Goal: Information Seeking & Learning: Learn about a topic

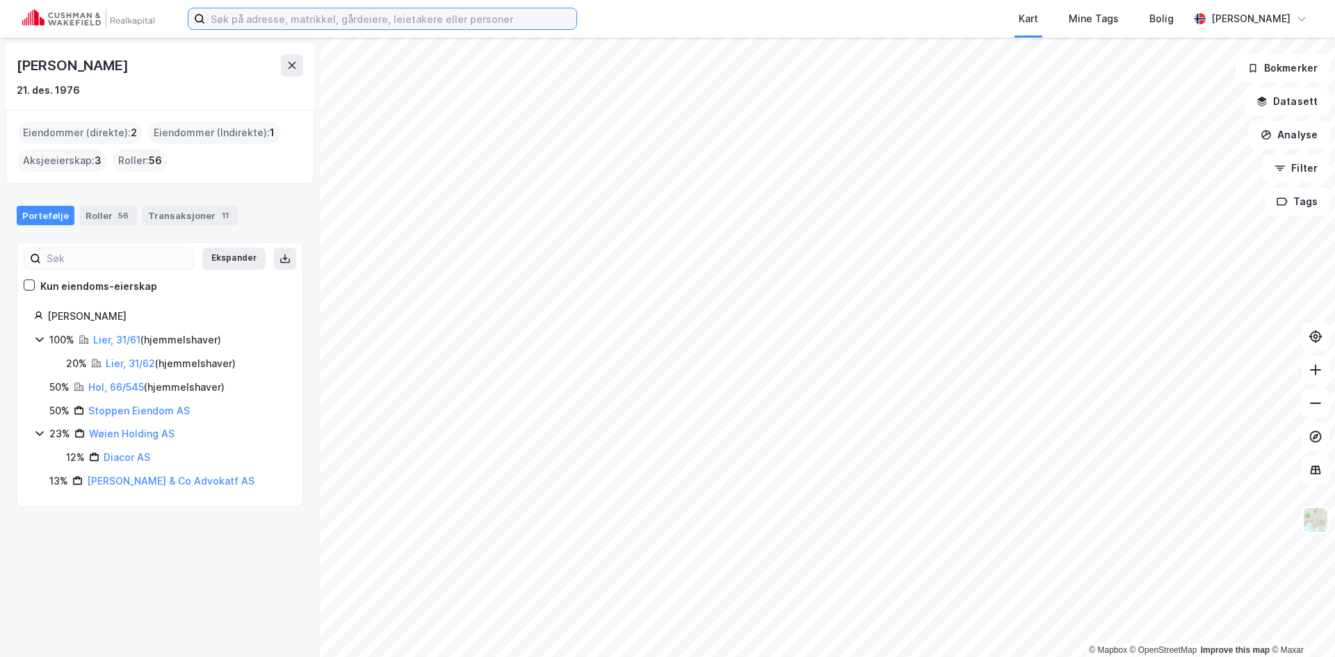
click at [276, 17] on input at bounding box center [390, 18] width 371 height 21
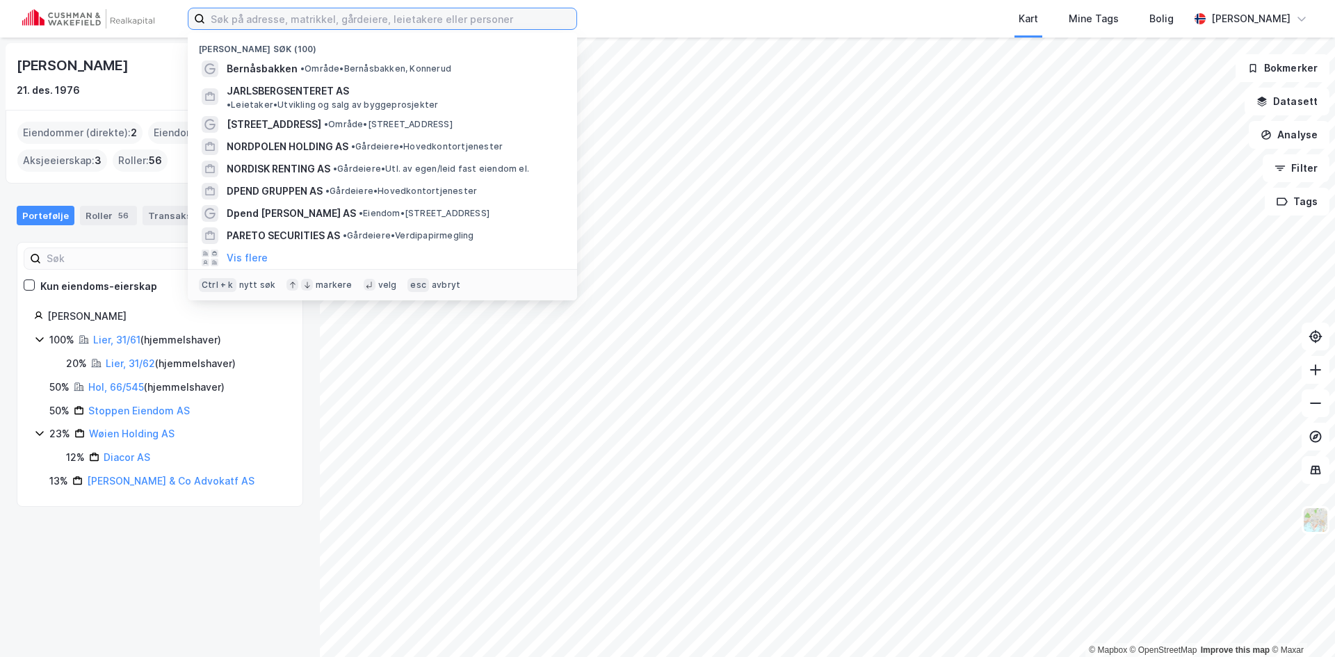
paste input "[STREET_ADDRESS]"
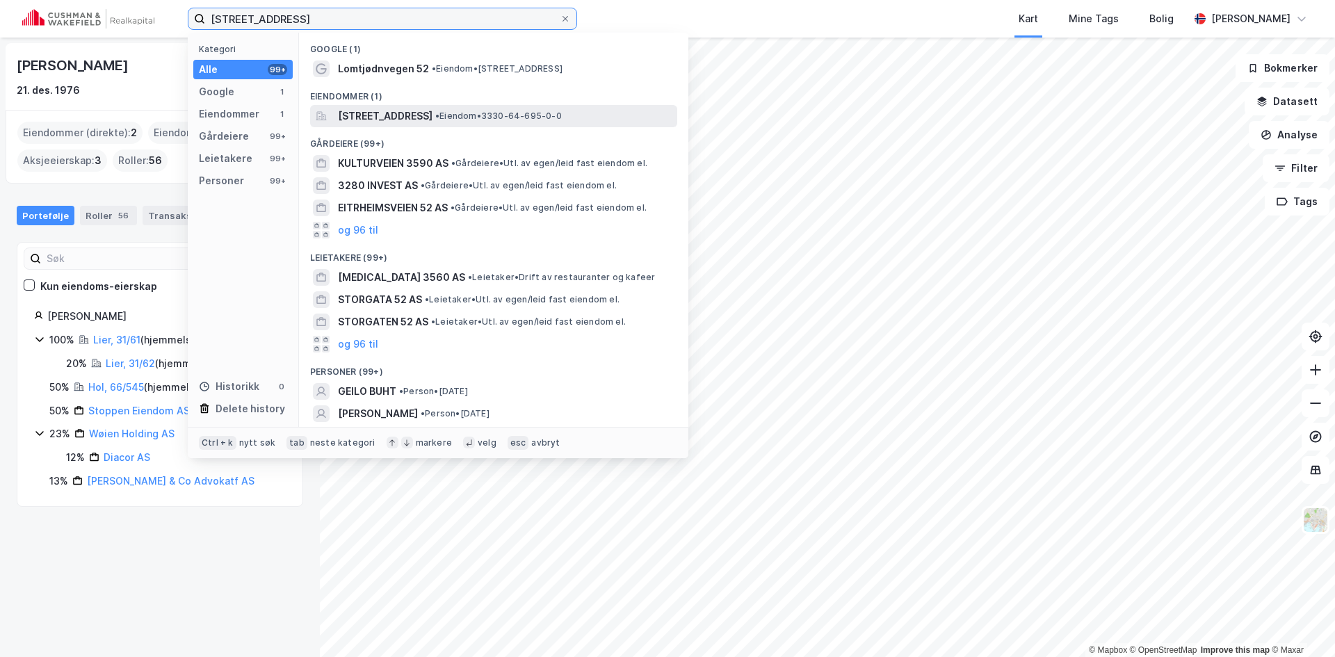
type input "[STREET_ADDRESS]"
click at [404, 115] on span "[STREET_ADDRESS]" at bounding box center [385, 116] width 95 height 17
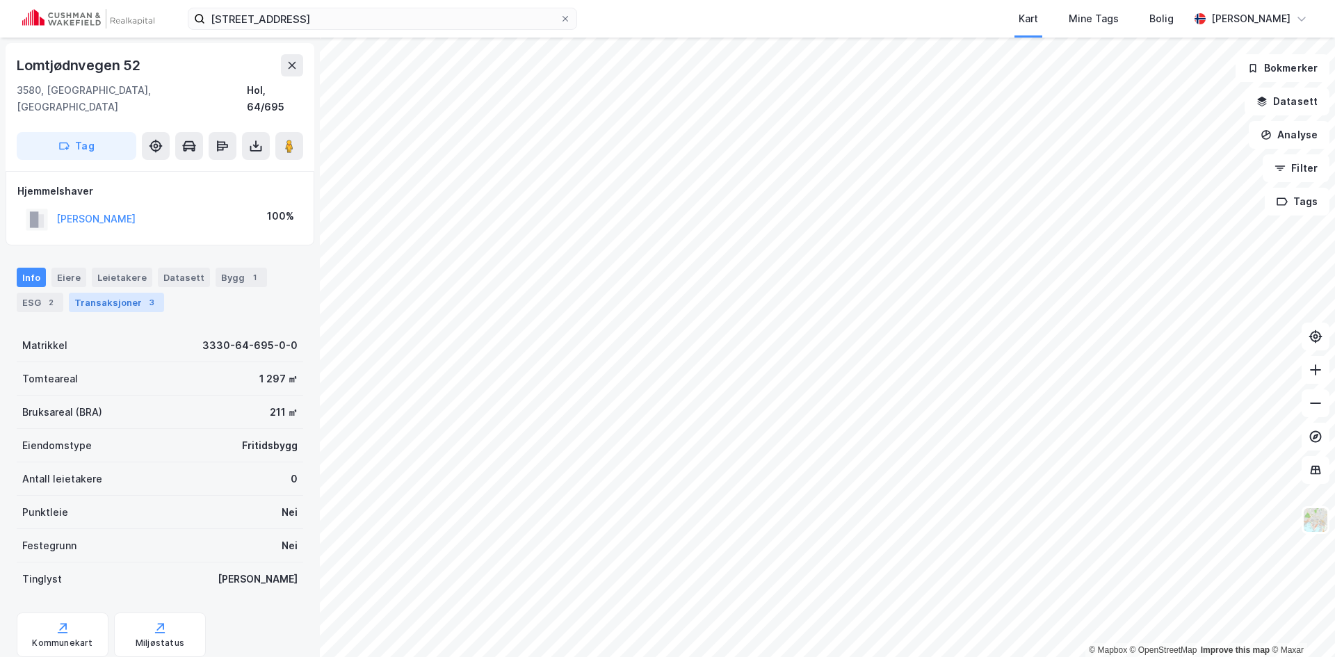
click at [103, 293] on div "Transaksjoner 3" at bounding box center [116, 302] width 95 height 19
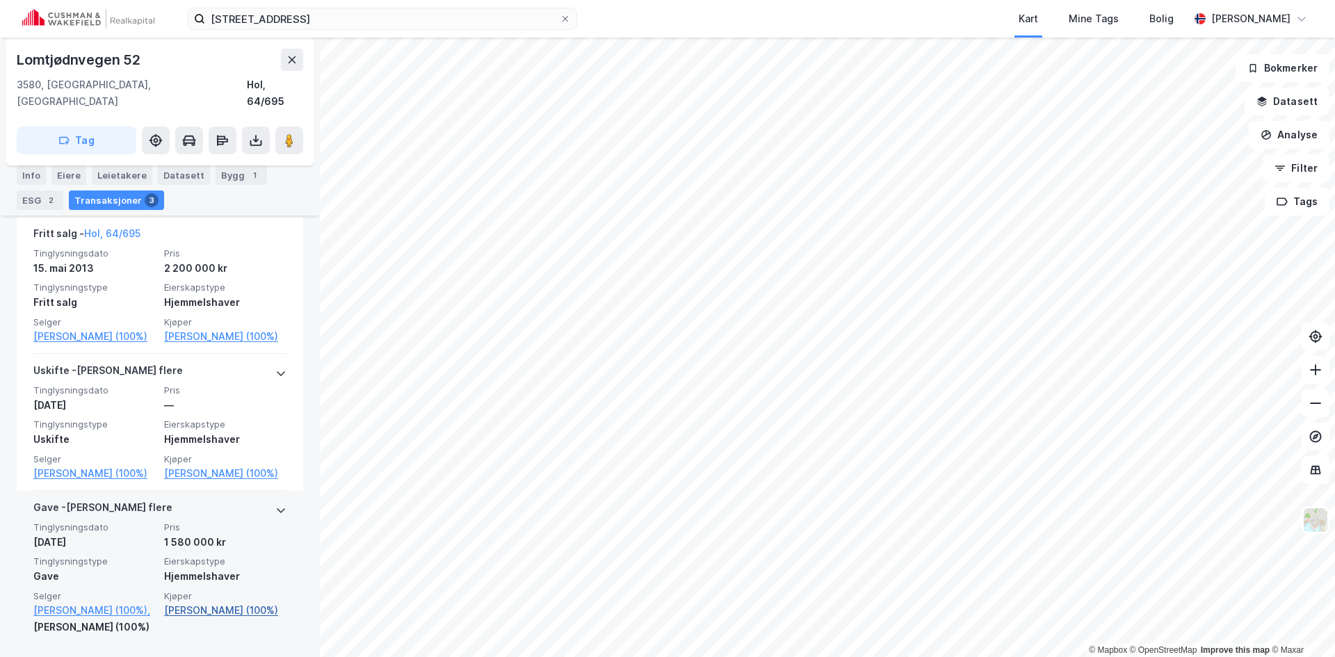
scroll to position [359, 0]
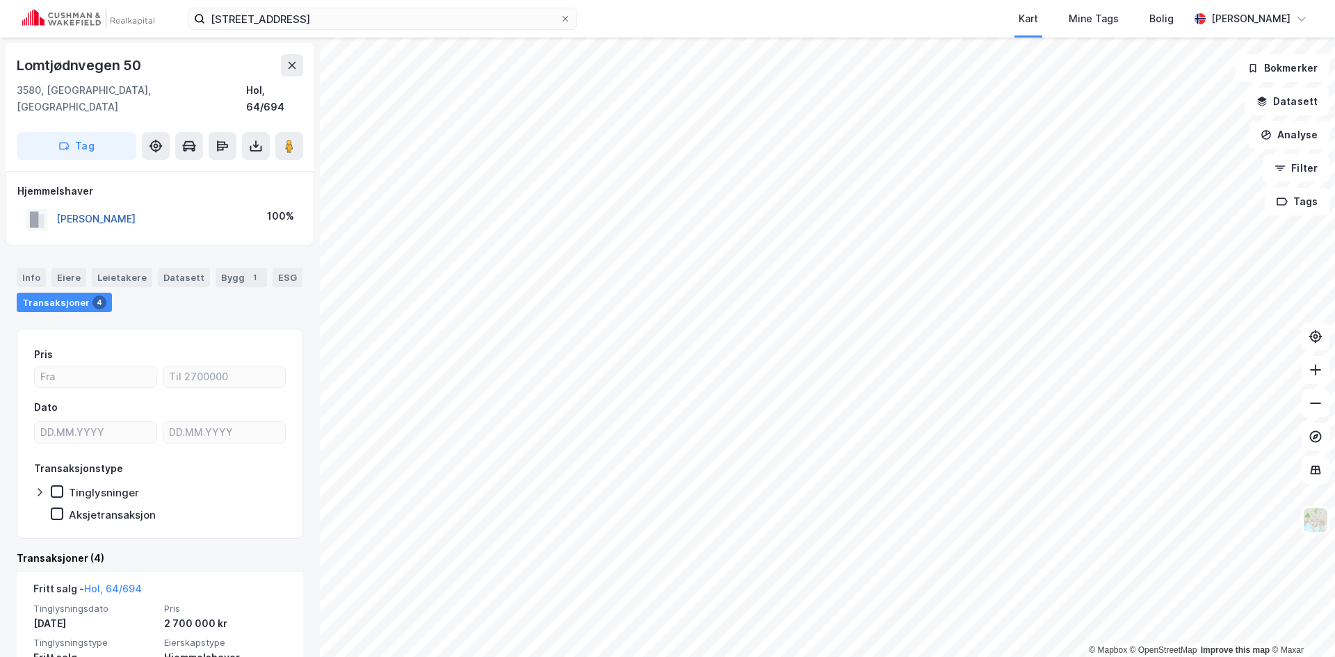
click at [0, 0] on button "[PERSON_NAME]" at bounding box center [0, 0] width 0 height 0
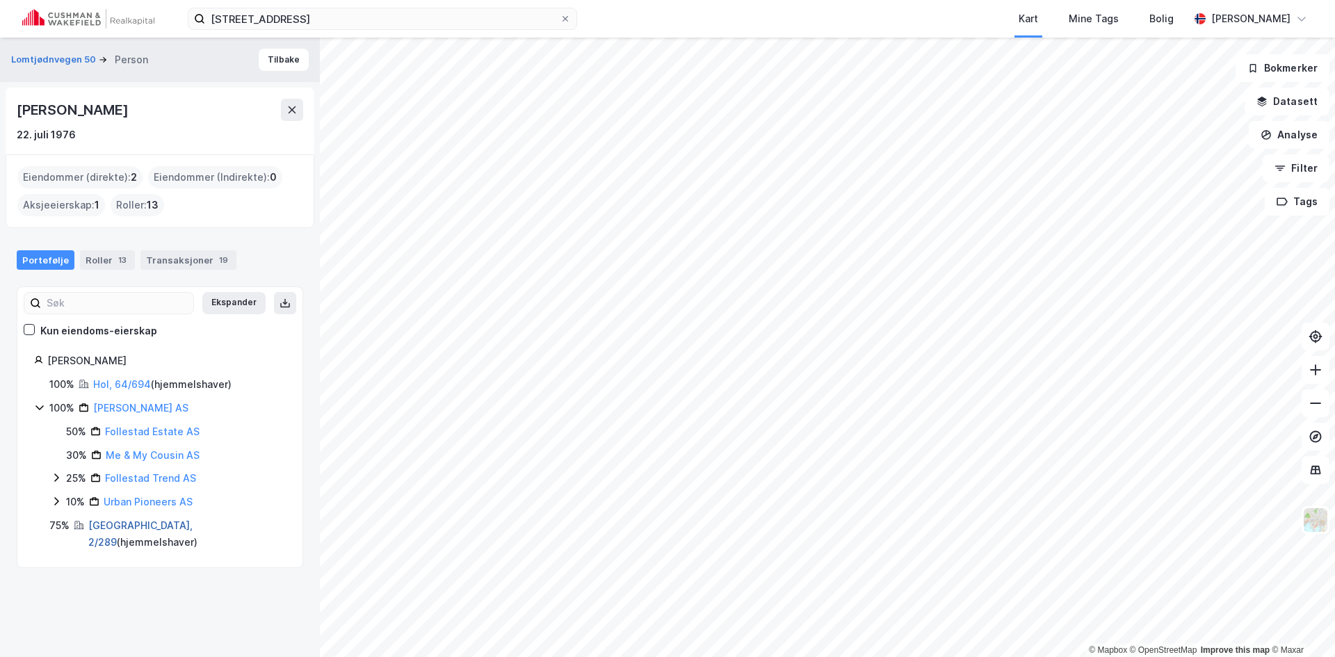
click at [118, 520] on link "[GEOGRAPHIC_DATA], 2/289" at bounding box center [140, 534] width 104 height 29
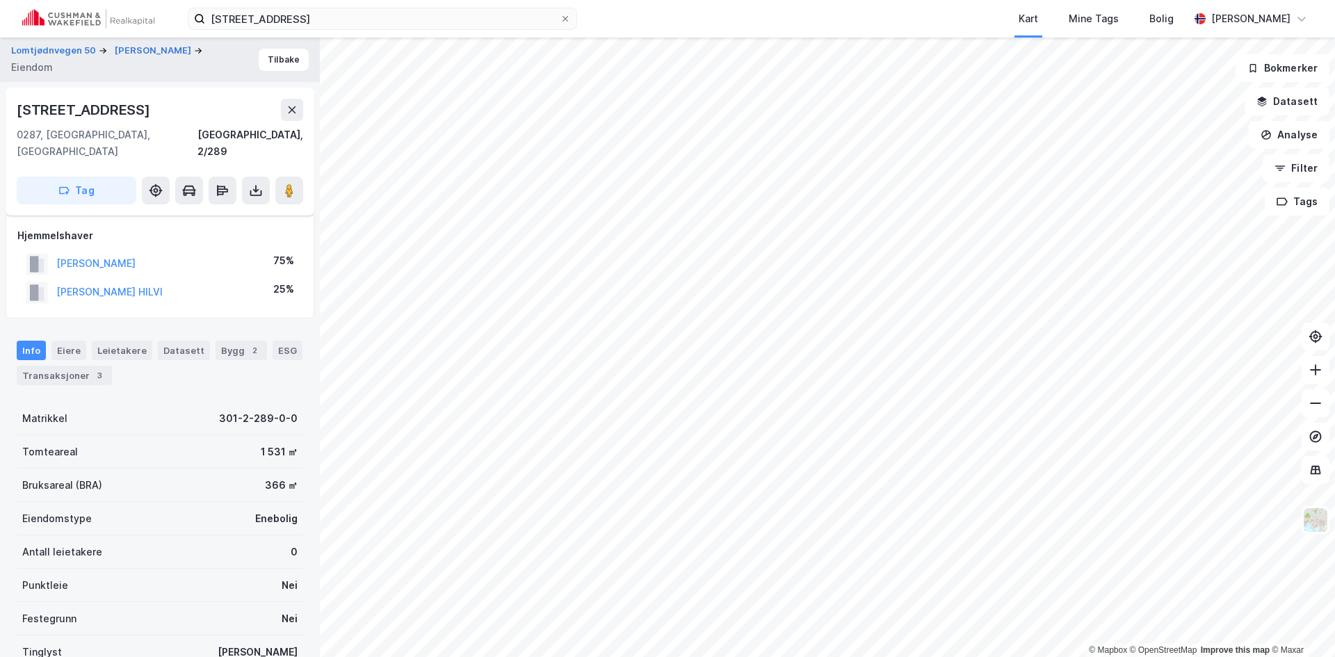
scroll to position [158, 0]
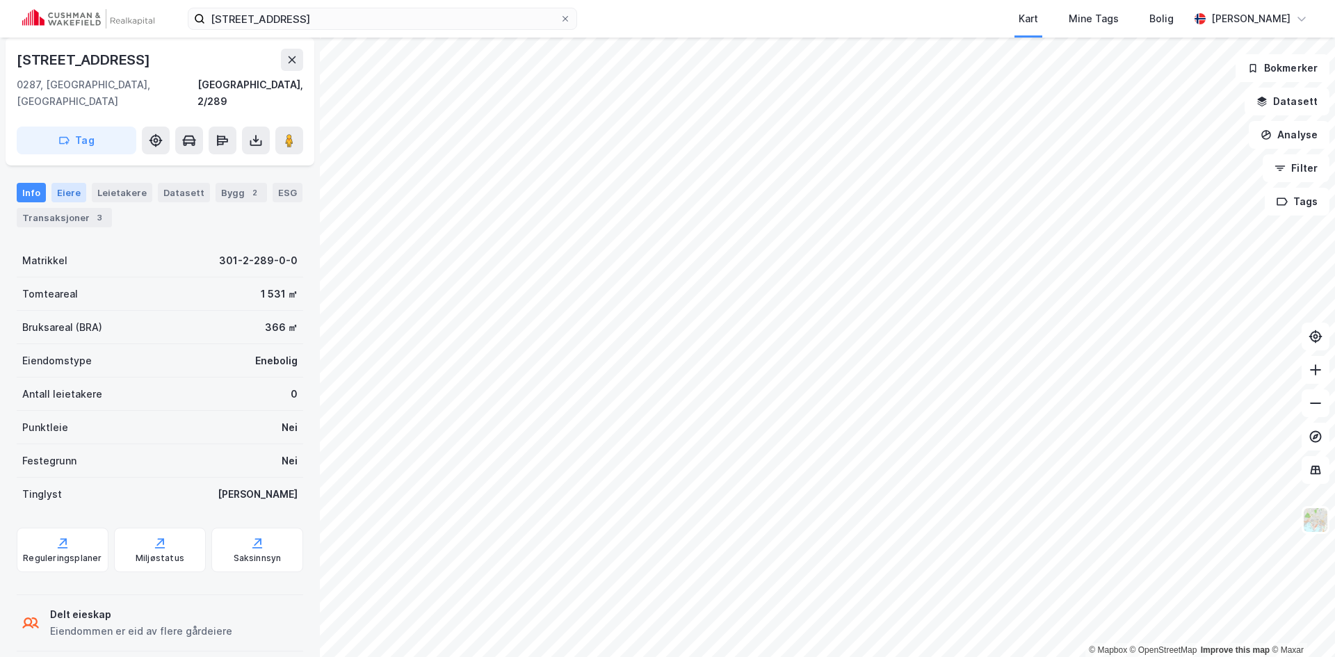
click at [73, 183] on div "Eiere" at bounding box center [68, 192] width 35 height 19
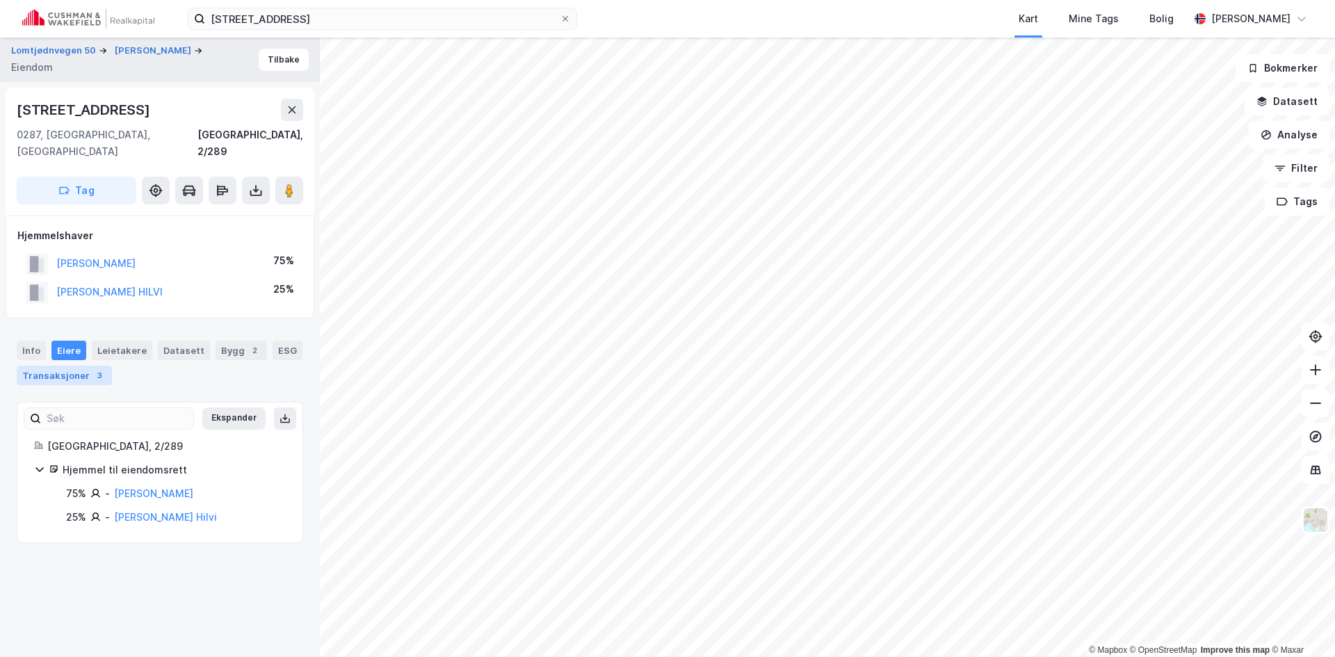
click at [70, 366] on div "Transaksjoner 3" at bounding box center [64, 375] width 95 height 19
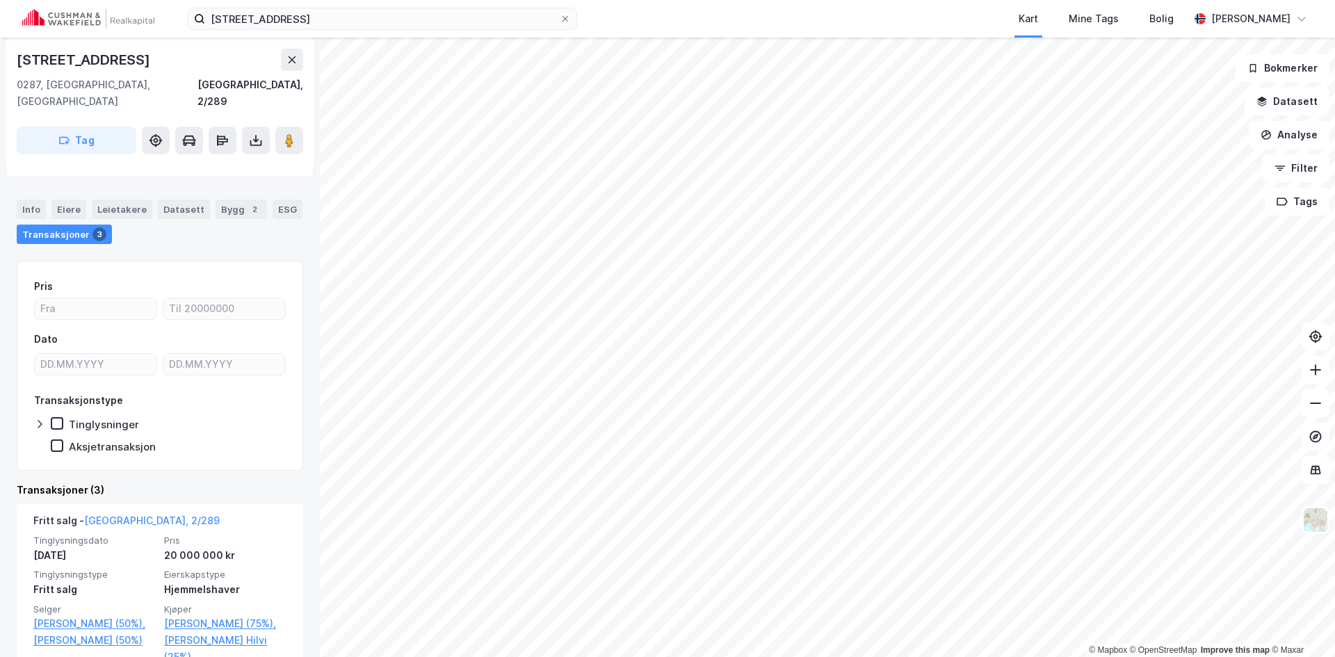
scroll to position [278, 0]
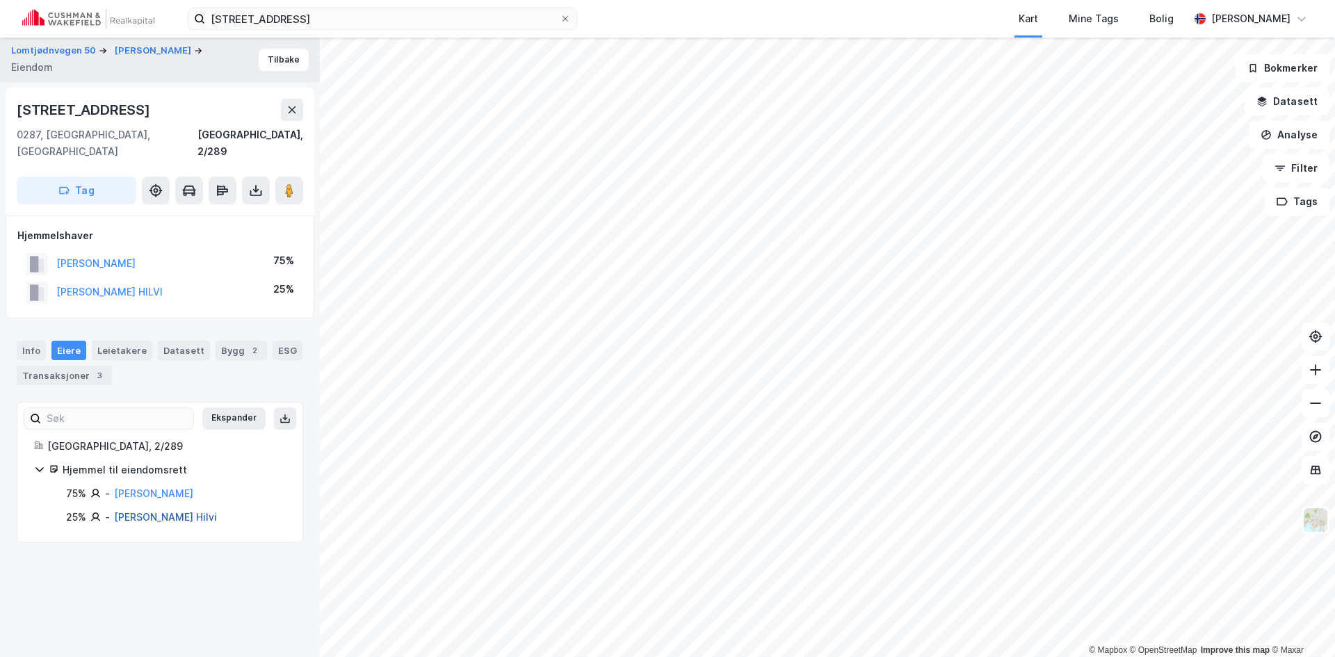
click at [147, 511] on link "[PERSON_NAME] Hilvi" at bounding box center [165, 517] width 103 height 12
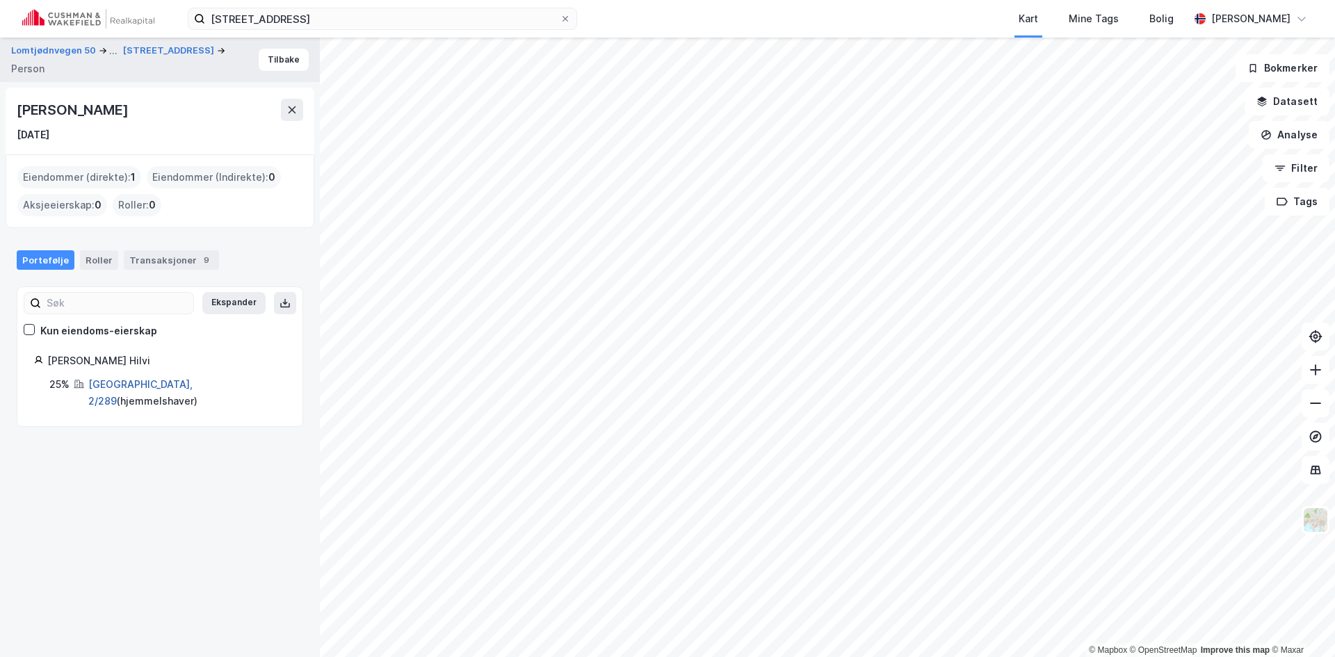
click at [103, 379] on link "[GEOGRAPHIC_DATA], 2/289" at bounding box center [140, 392] width 104 height 29
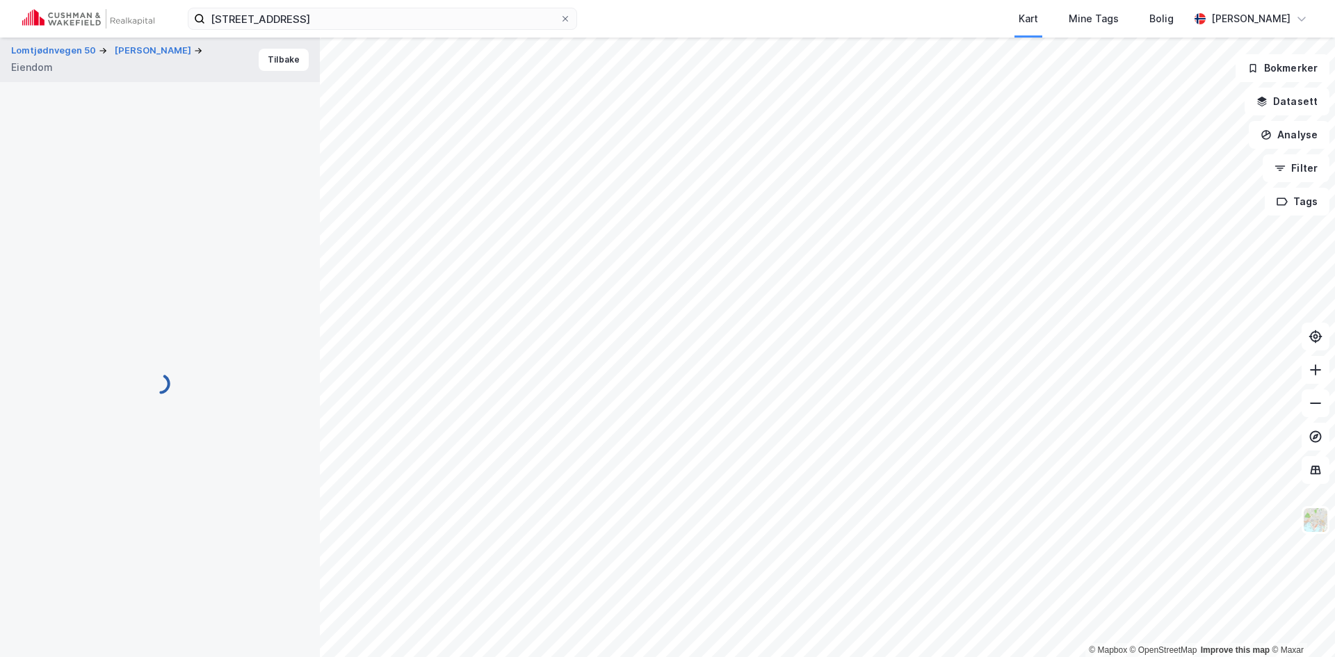
scroll to position [158, 0]
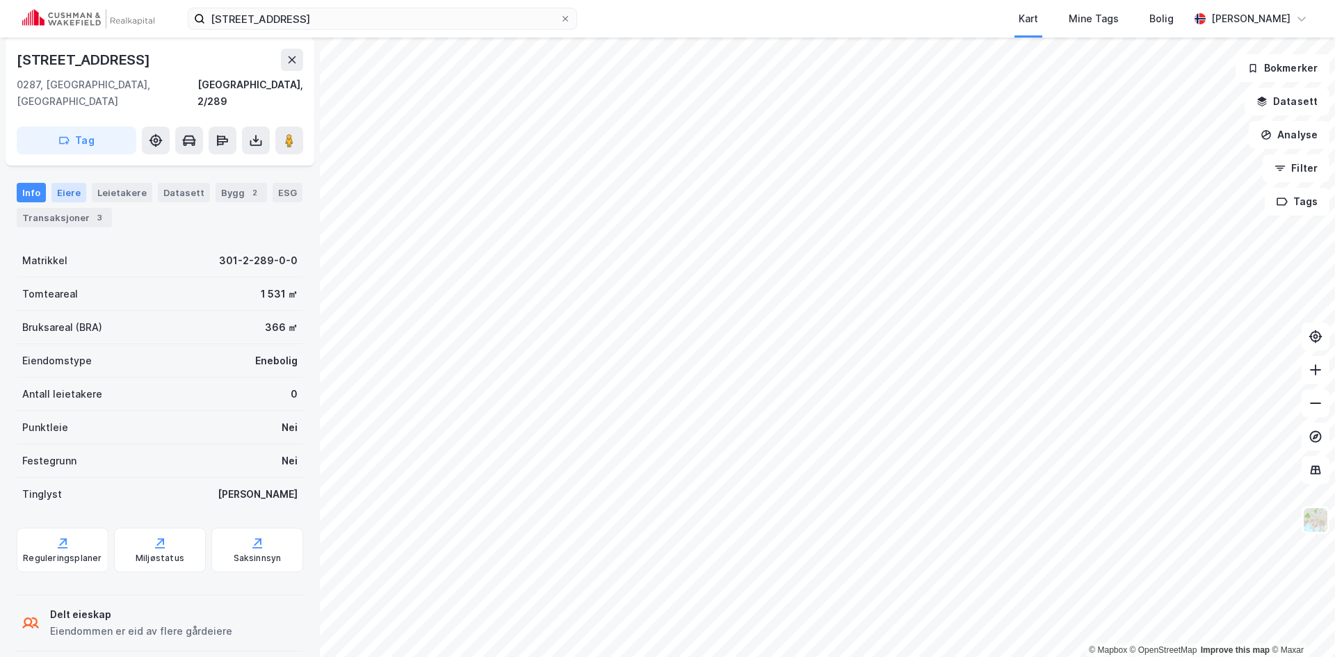
click at [62, 183] on div "Eiere" at bounding box center [68, 192] width 35 height 19
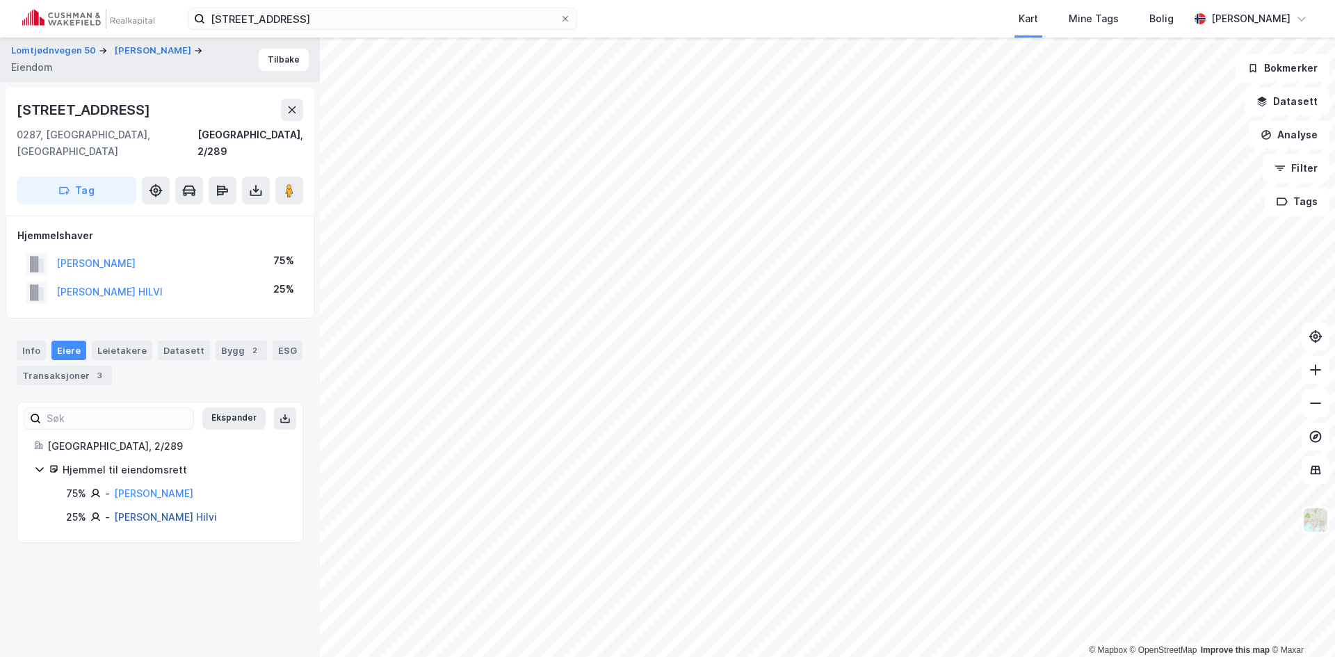
drag, startPoint x: 218, startPoint y: 499, endPoint x: 115, endPoint y: 499, distance: 102.9
click at [115, 509] on div "25% - [PERSON_NAME] Hilvi" at bounding box center [176, 517] width 220 height 17
copy link "[PERSON_NAME] Hilvi"
click at [0, 0] on button "[PERSON_NAME]" at bounding box center [0, 0] width 0 height 0
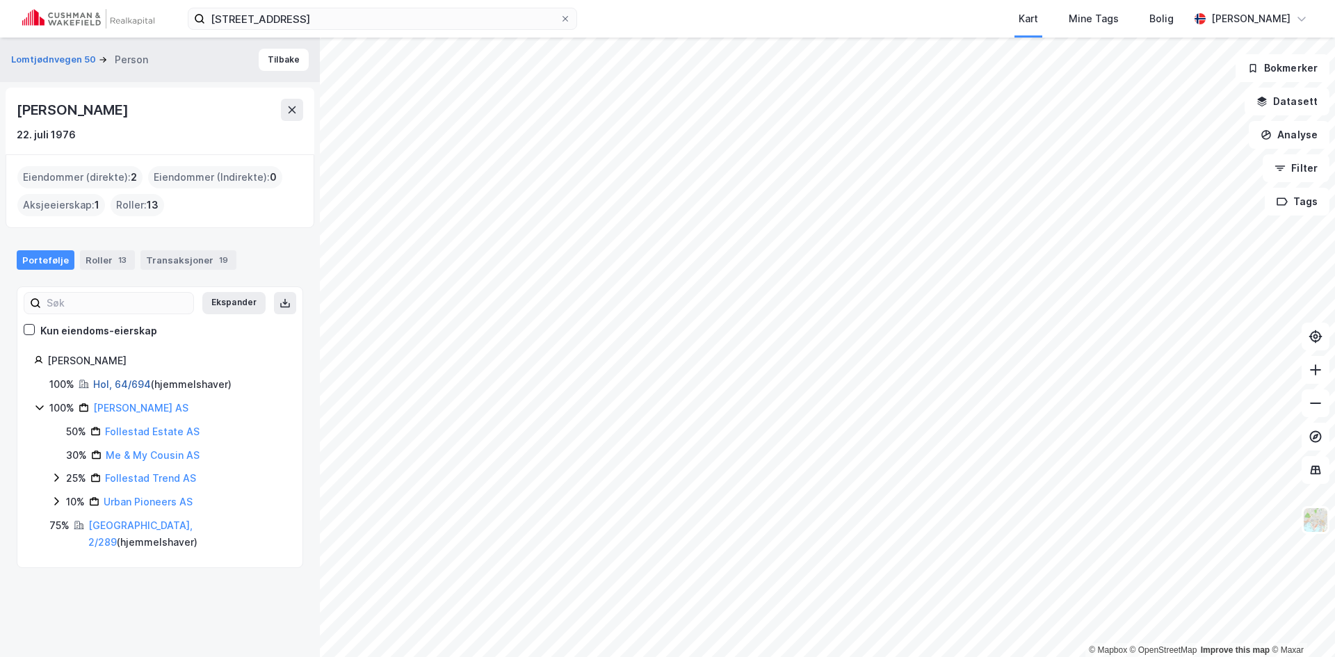
click at [114, 381] on link "Hol, 64/694" at bounding box center [122, 384] width 58 height 12
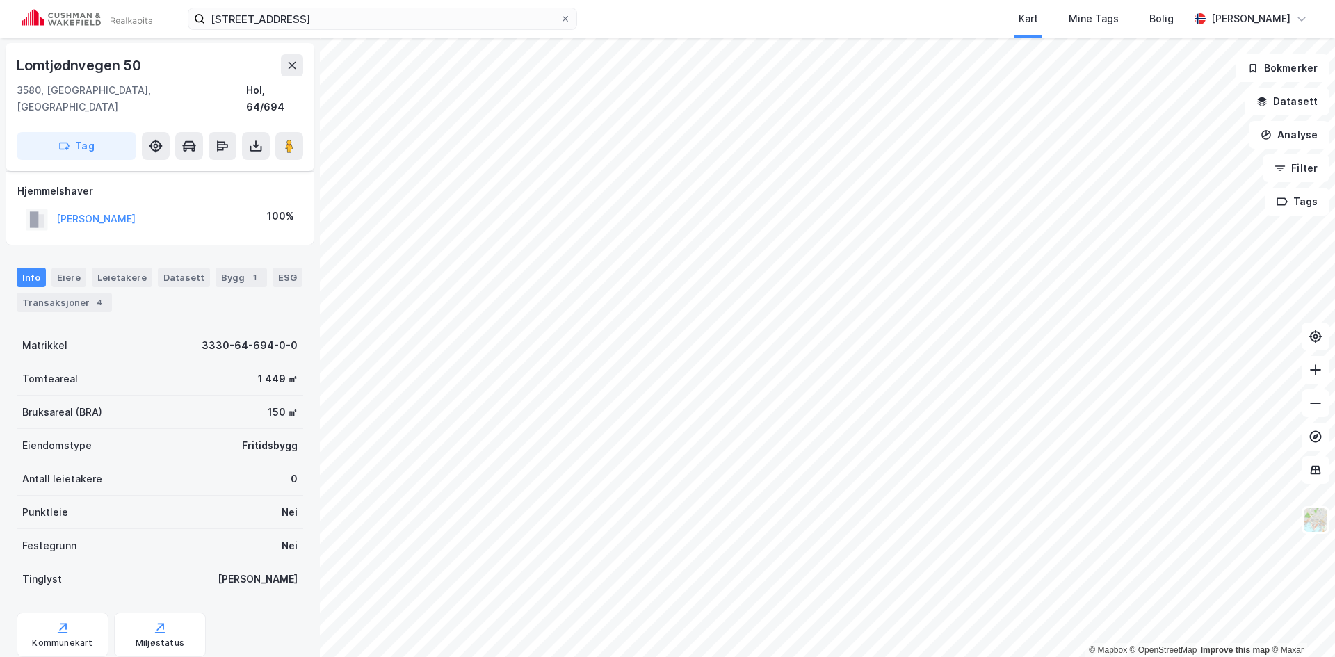
scroll to position [29, 0]
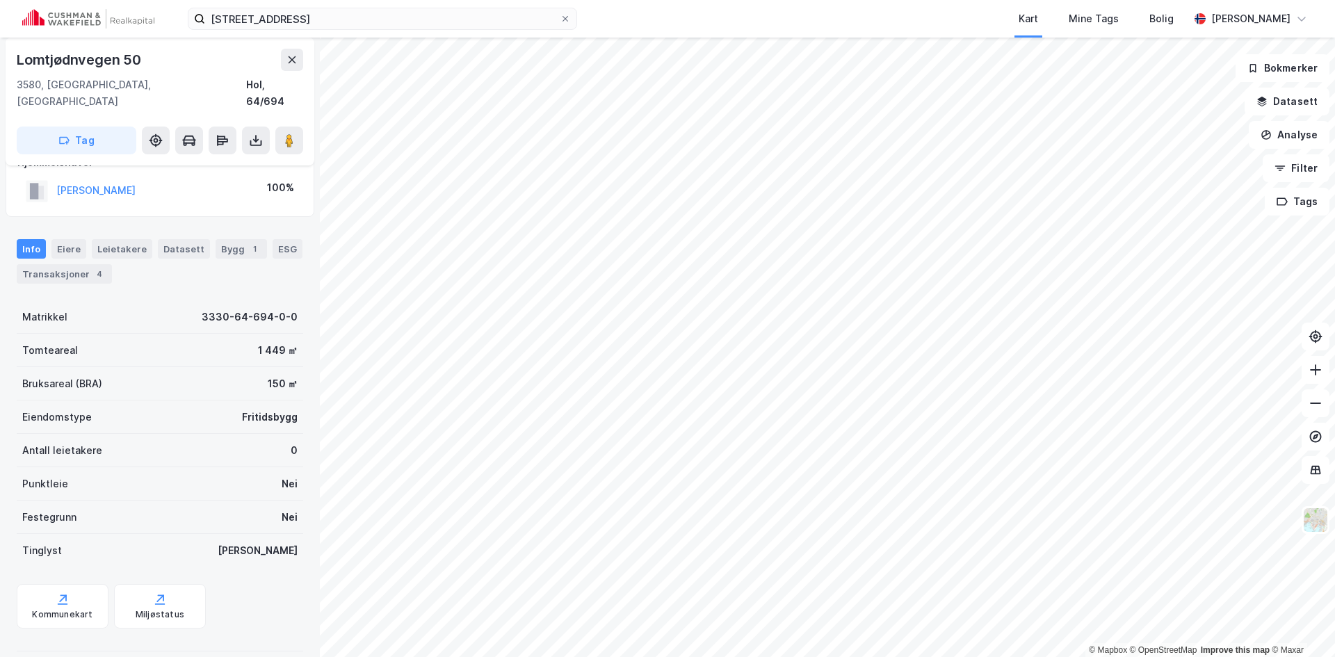
scroll to position [29, 0]
drag, startPoint x: 127, startPoint y: 164, endPoint x: 134, endPoint y: 164, distance: 7.7
click at [129, 179] on div "[PERSON_NAME]" at bounding box center [81, 190] width 110 height 23
click at [0, 0] on button "[PERSON_NAME]" at bounding box center [0, 0] width 0 height 0
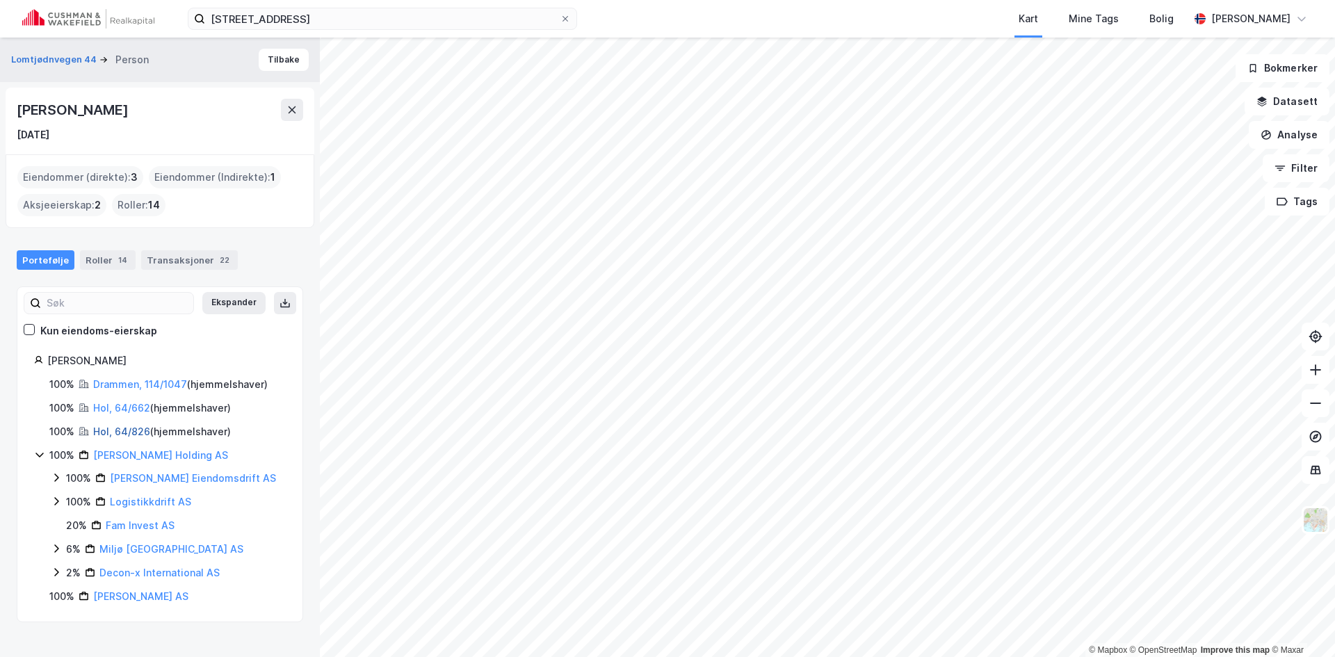
click at [140, 427] on link "Hol, 64/826" at bounding box center [121, 432] width 57 height 12
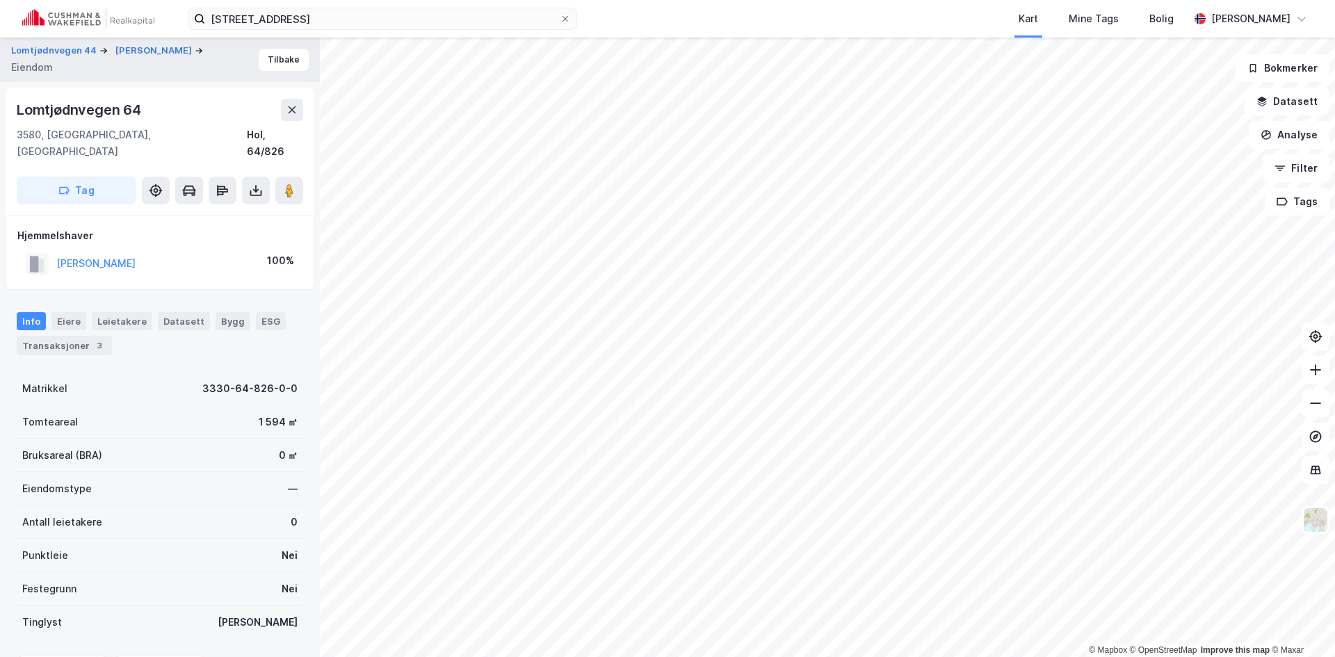
scroll to position [29, 0]
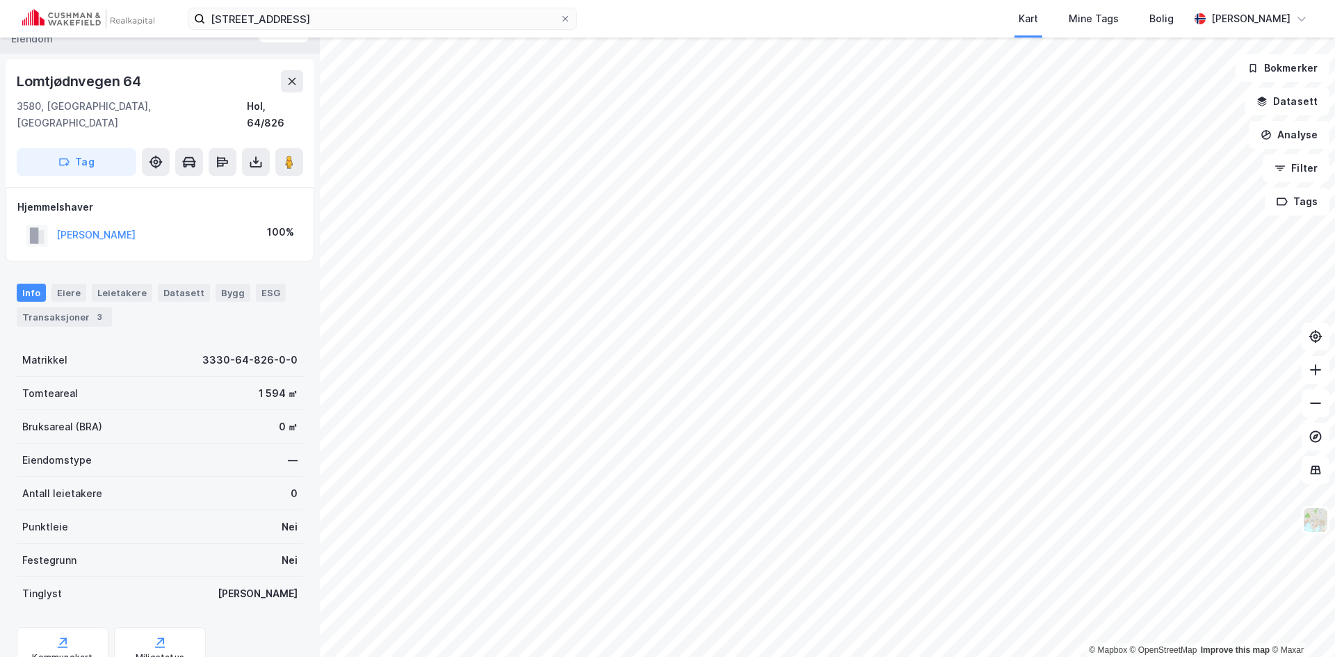
scroll to position [27, 0]
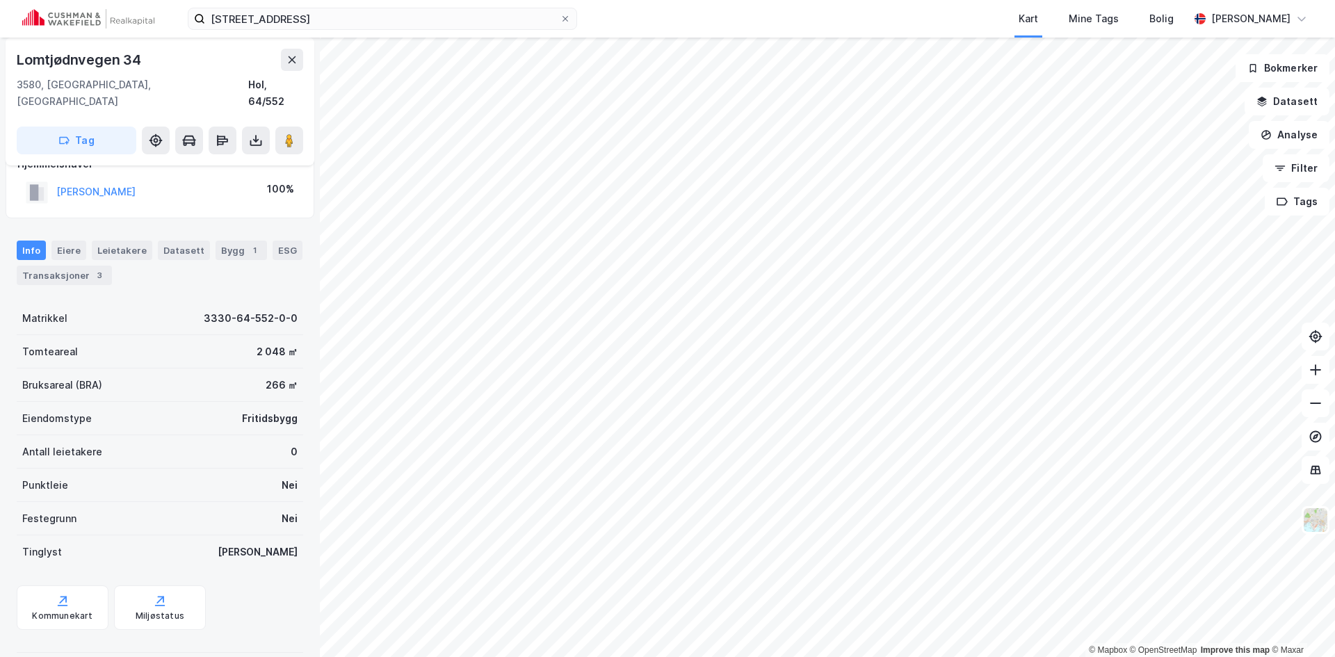
scroll to position [27, 0]
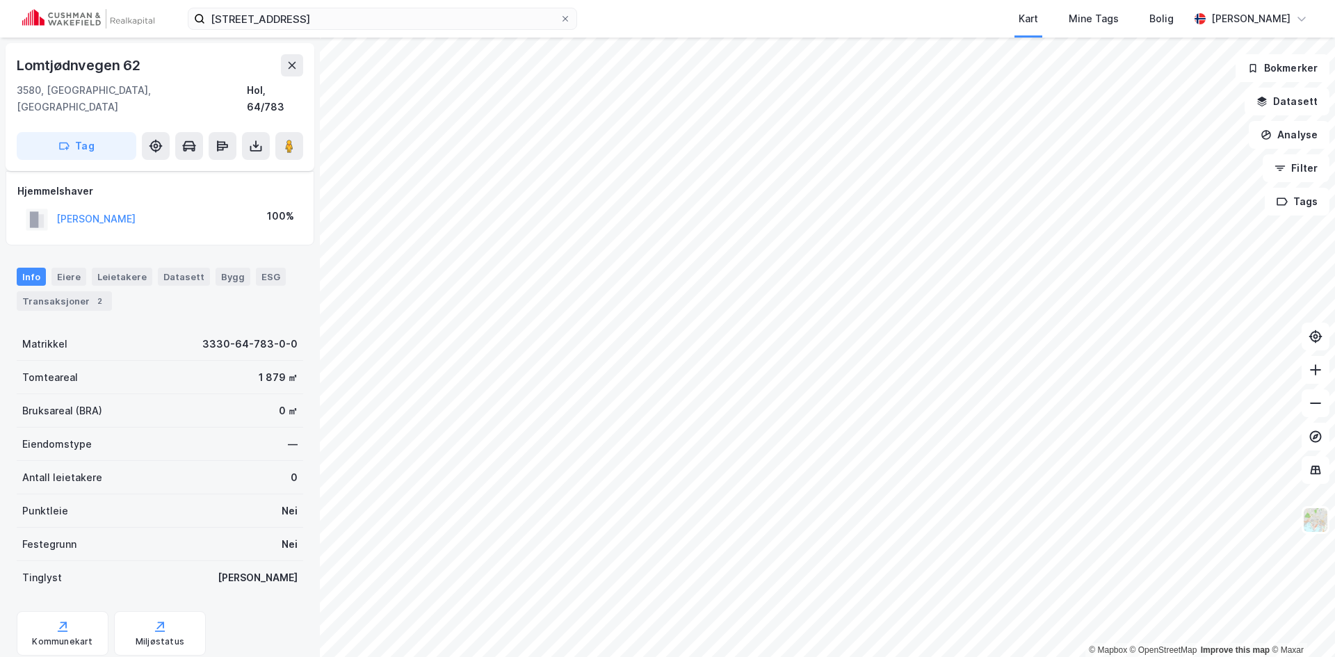
scroll to position [27, 0]
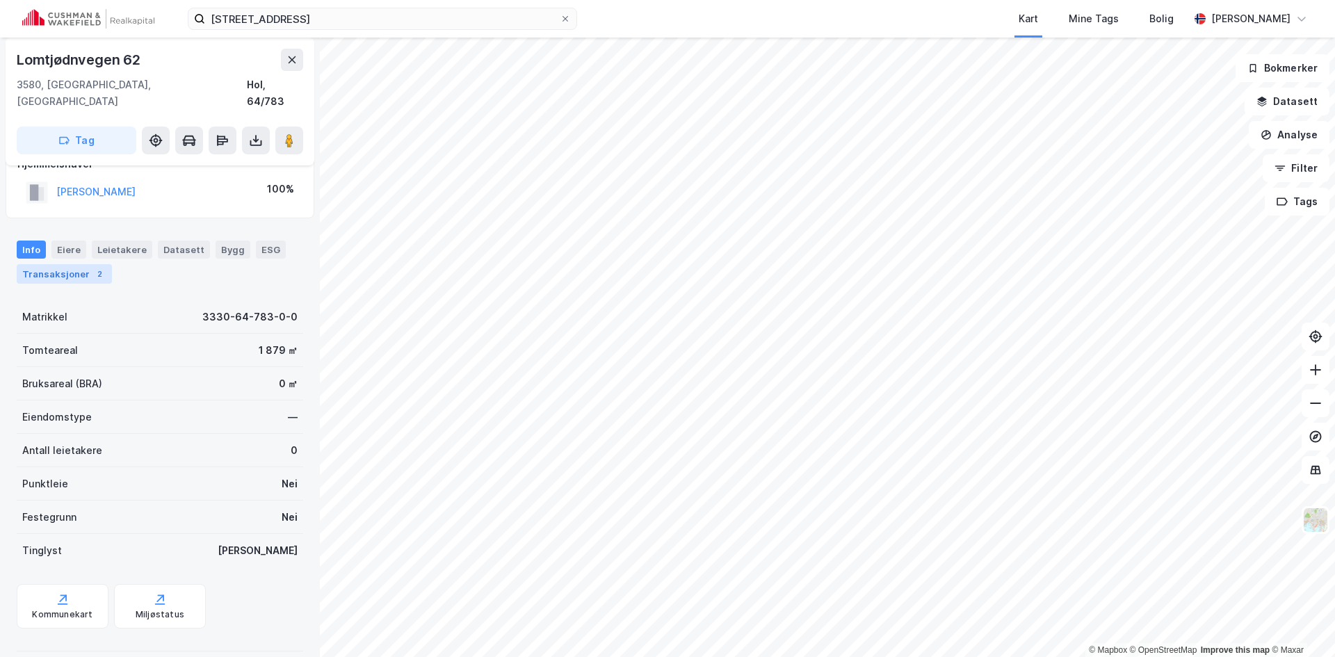
click at [38, 264] on div "Transaksjoner 2" at bounding box center [64, 273] width 95 height 19
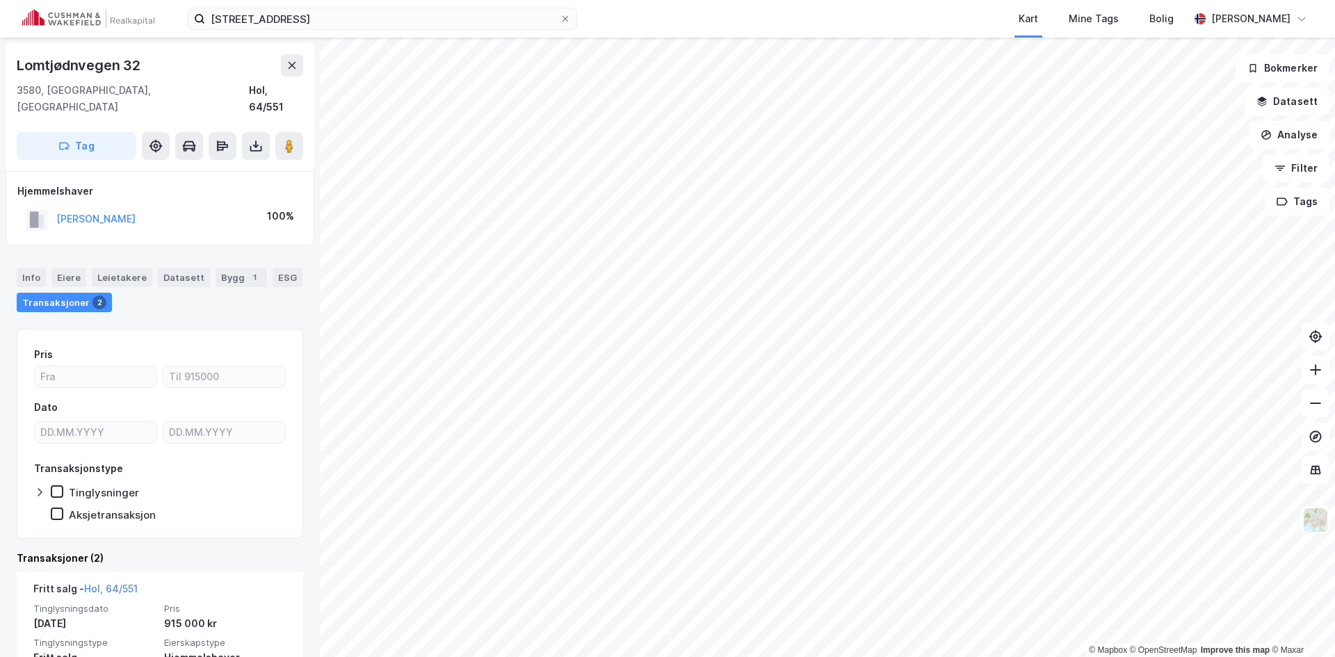
click at [111, 211] on div "[PERSON_NAME]" at bounding box center [95, 219] width 79 height 17
click at [0, 0] on button "[PERSON_NAME]" at bounding box center [0, 0] width 0 height 0
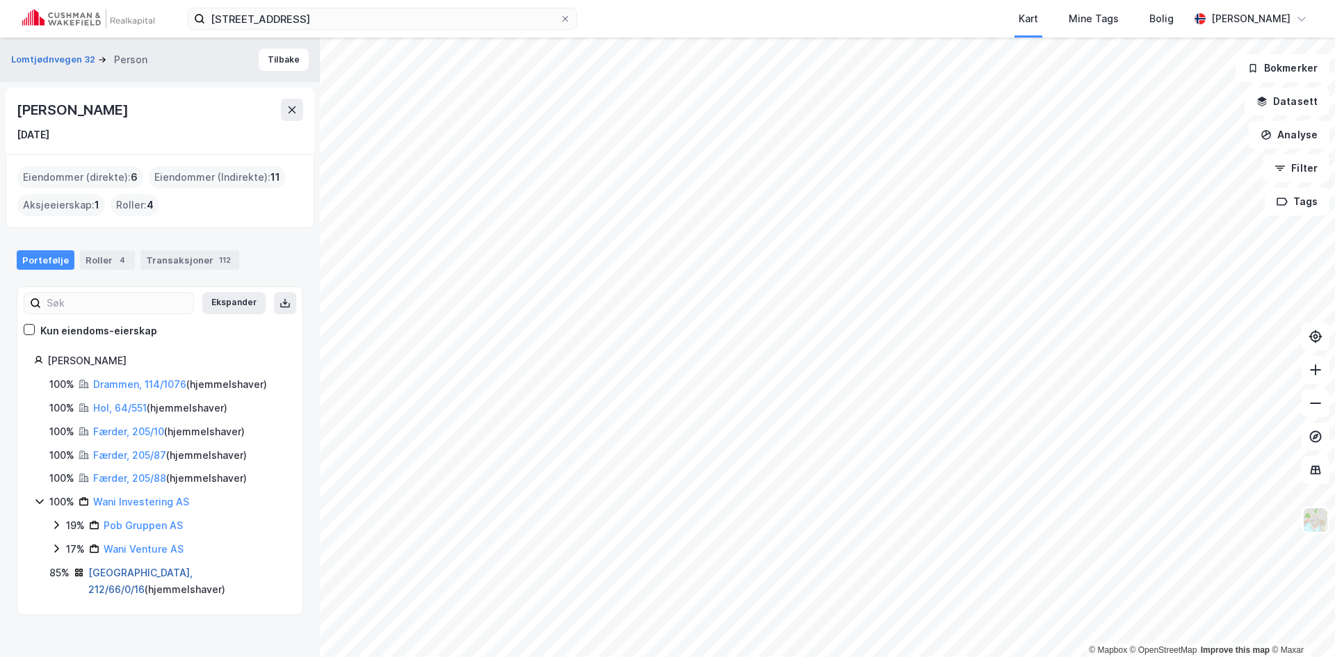
click at [150, 572] on link "[GEOGRAPHIC_DATA], 212/66/0/16" at bounding box center [140, 581] width 104 height 29
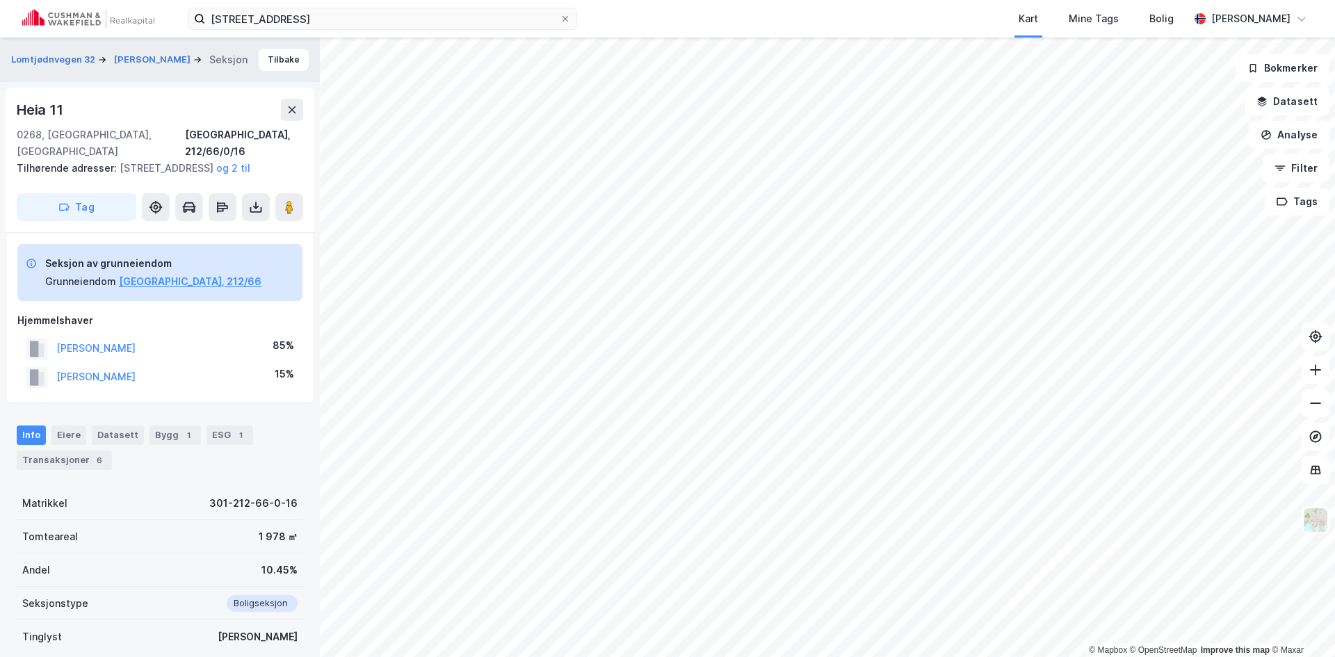
scroll to position [3, 0]
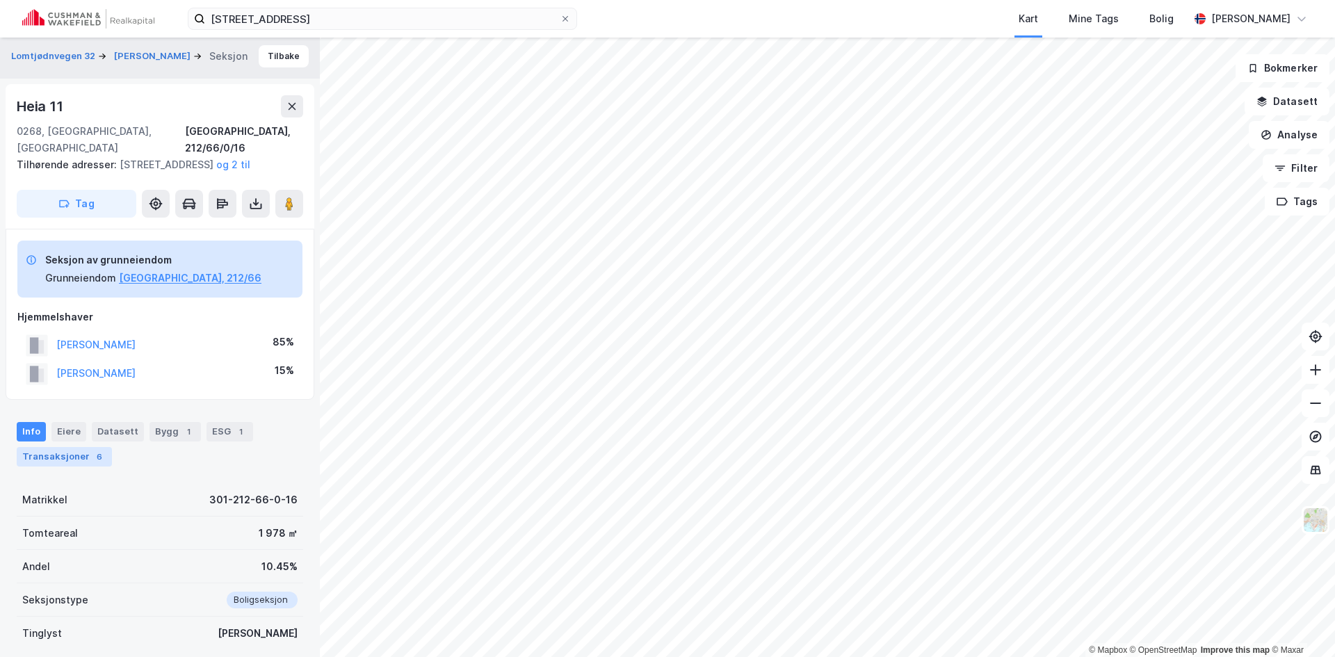
click at [76, 447] on div "Transaksjoner 6" at bounding box center [64, 456] width 95 height 19
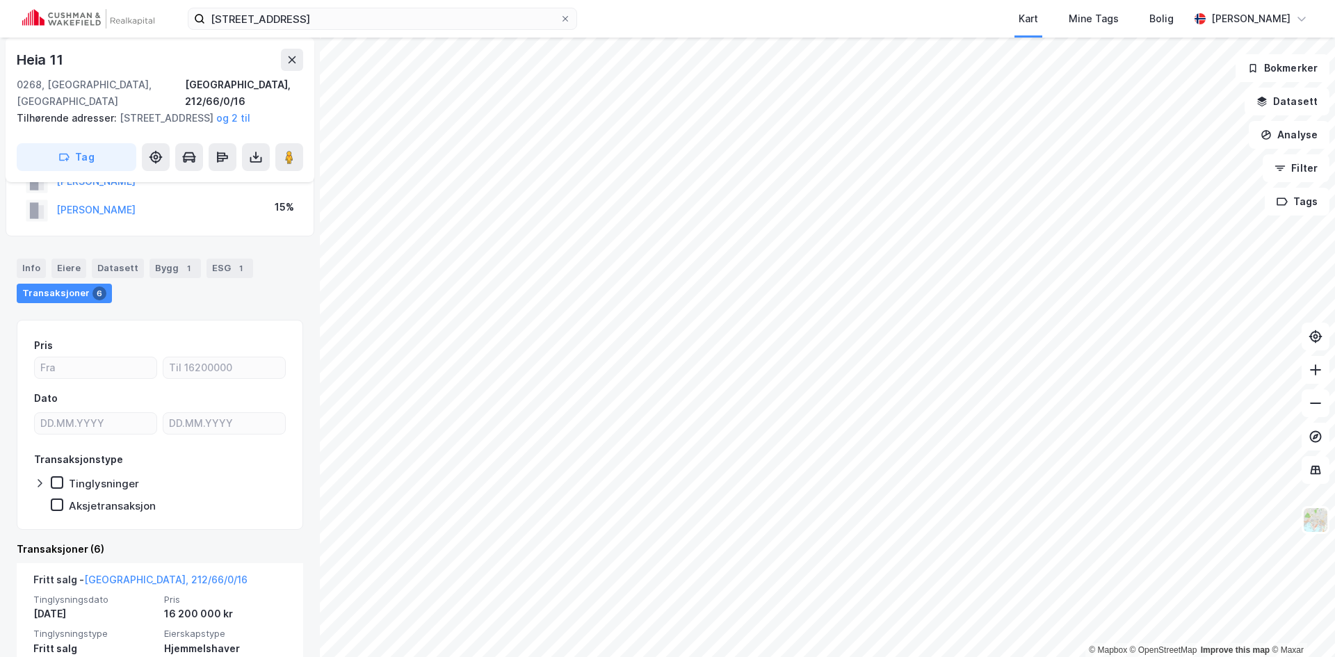
scroll to position [143, 0]
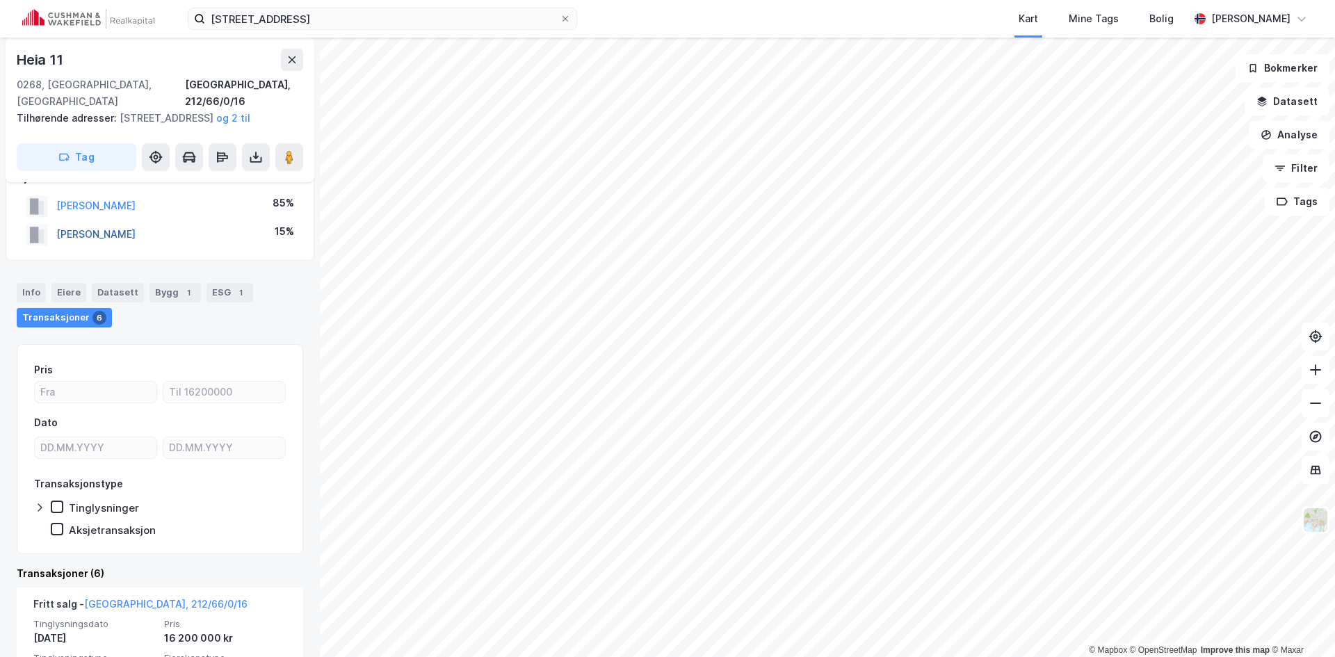
click at [0, 0] on button "[PERSON_NAME]" at bounding box center [0, 0] width 0 height 0
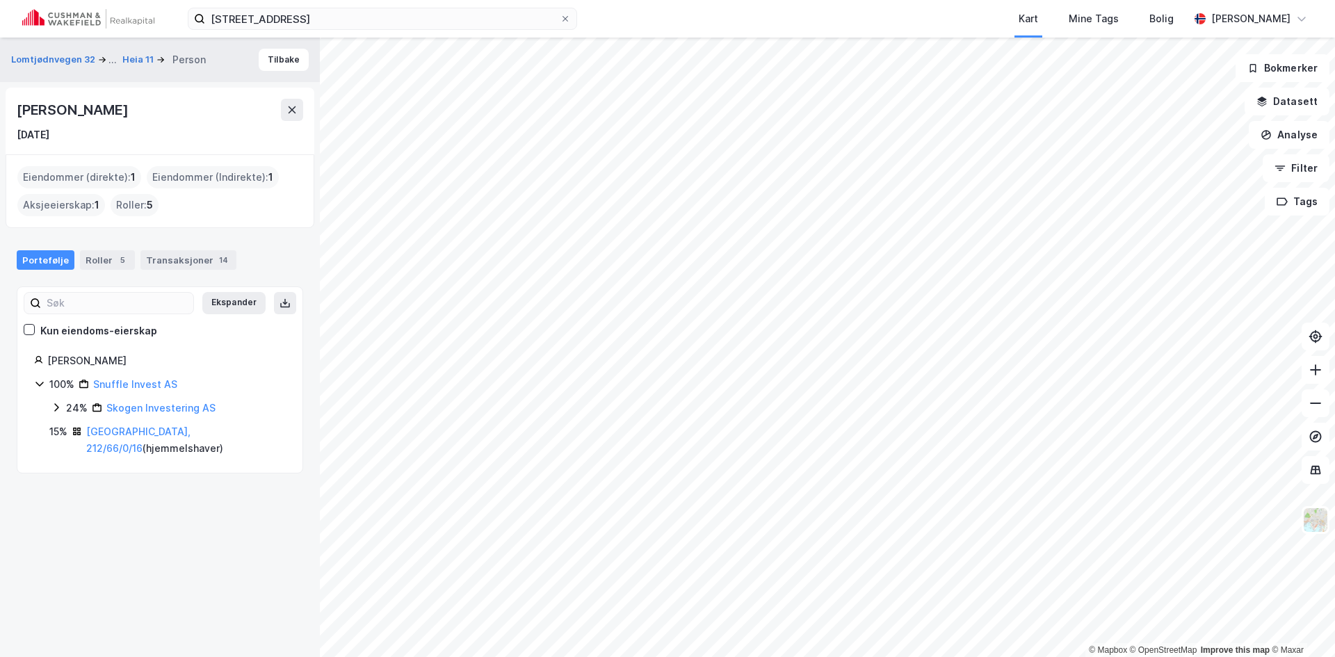
click at [136, 414] on div "Skogen Investering AS" at bounding box center [160, 408] width 109 height 17
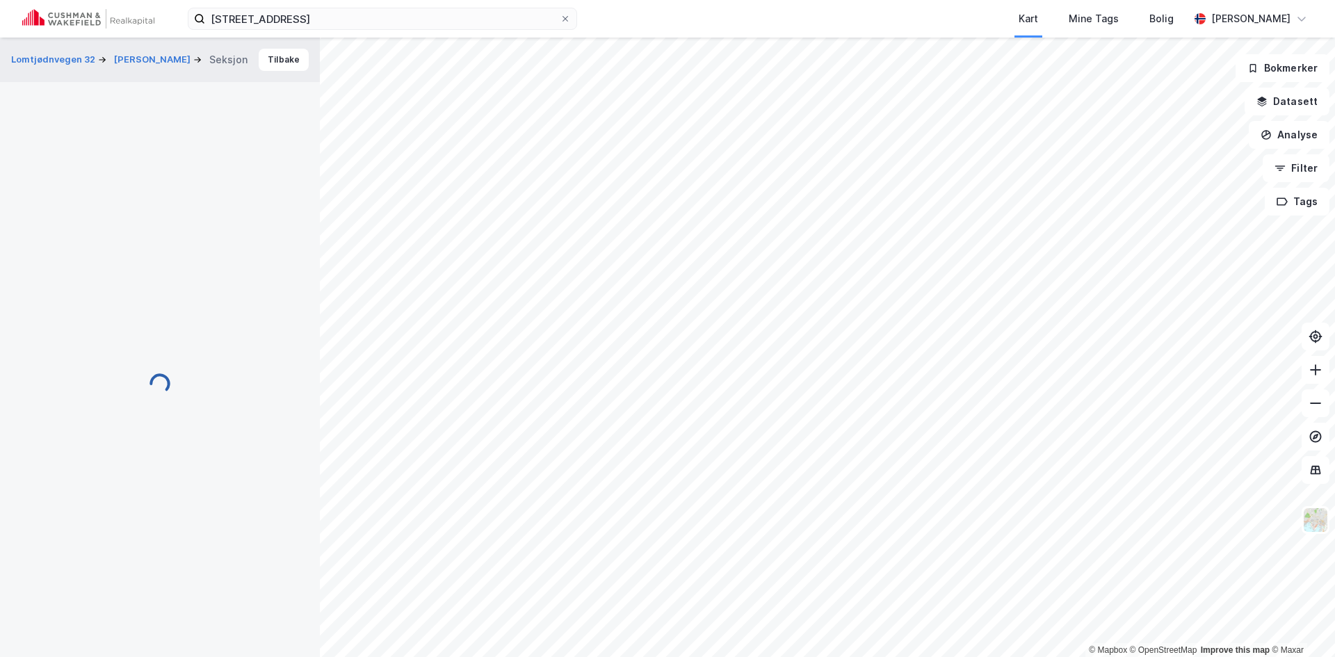
scroll to position [73, 0]
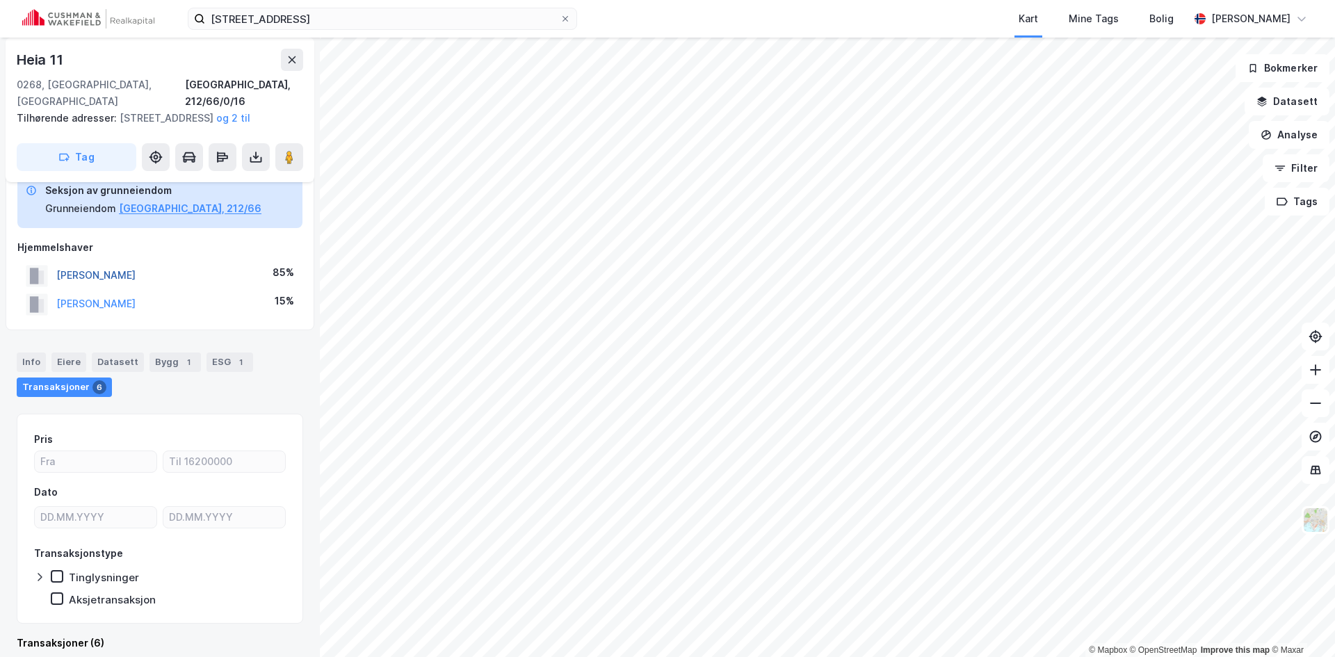
click at [0, 0] on button "[PERSON_NAME]" at bounding box center [0, 0] width 0 height 0
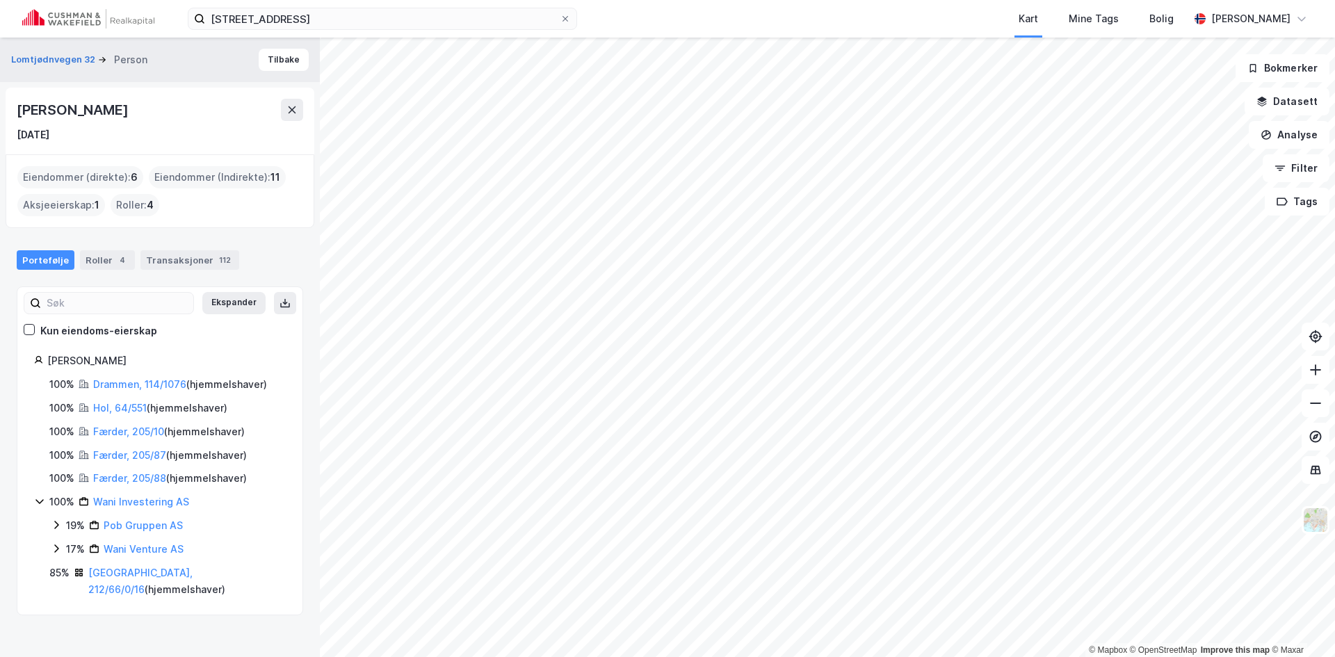
click at [145, 376] on div "Drammen, 114/1076 ( hjemmelshaver )" at bounding box center [180, 384] width 174 height 17
click at [139, 383] on link "Drammen, 114/1076" at bounding box center [139, 384] width 93 height 12
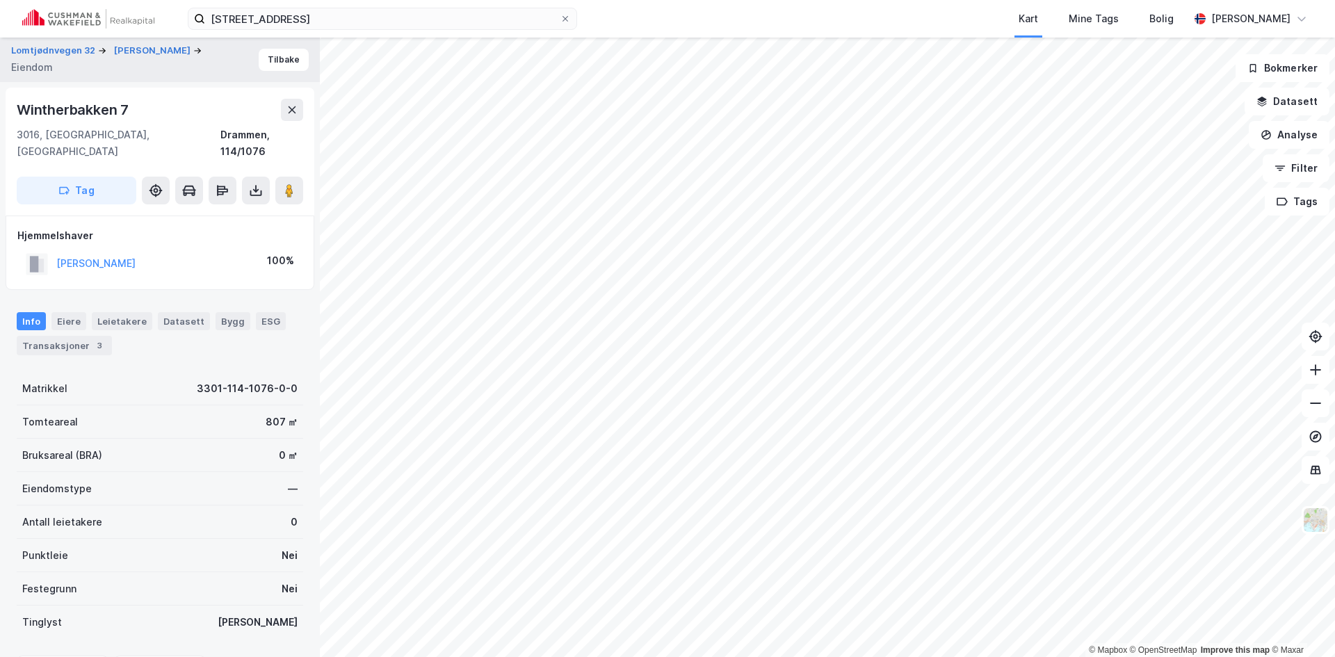
scroll to position [72, 0]
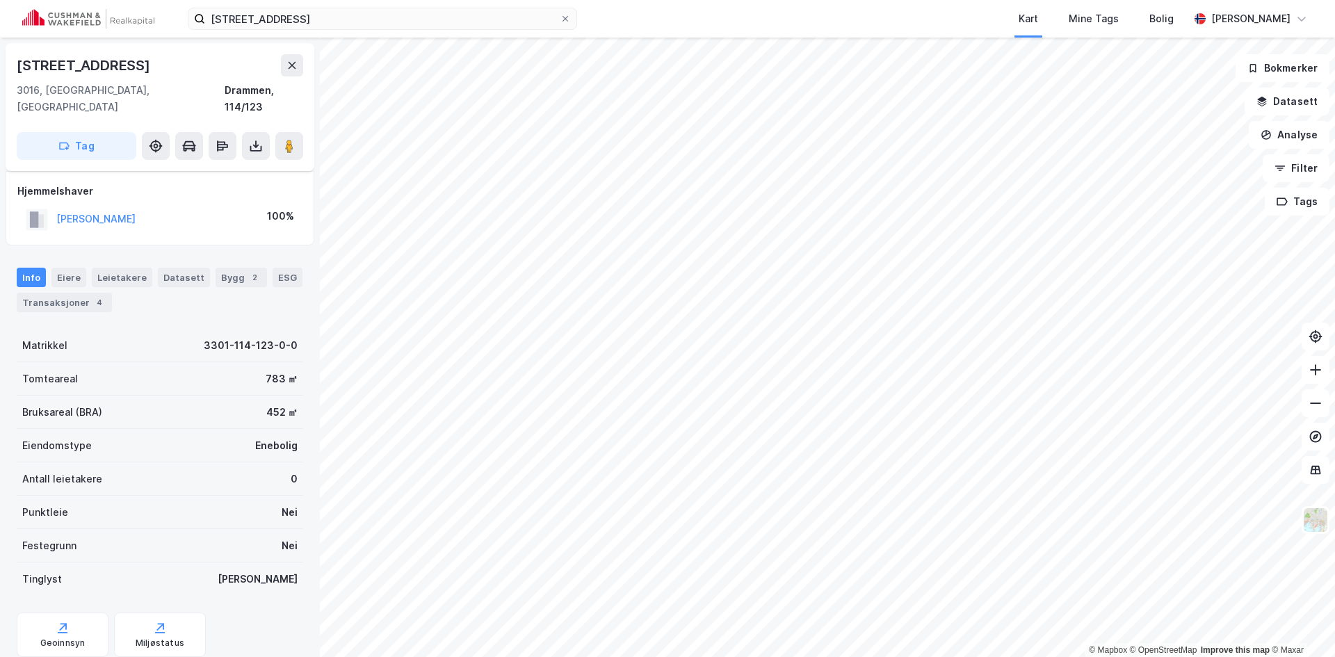
scroll to position [29, 0]
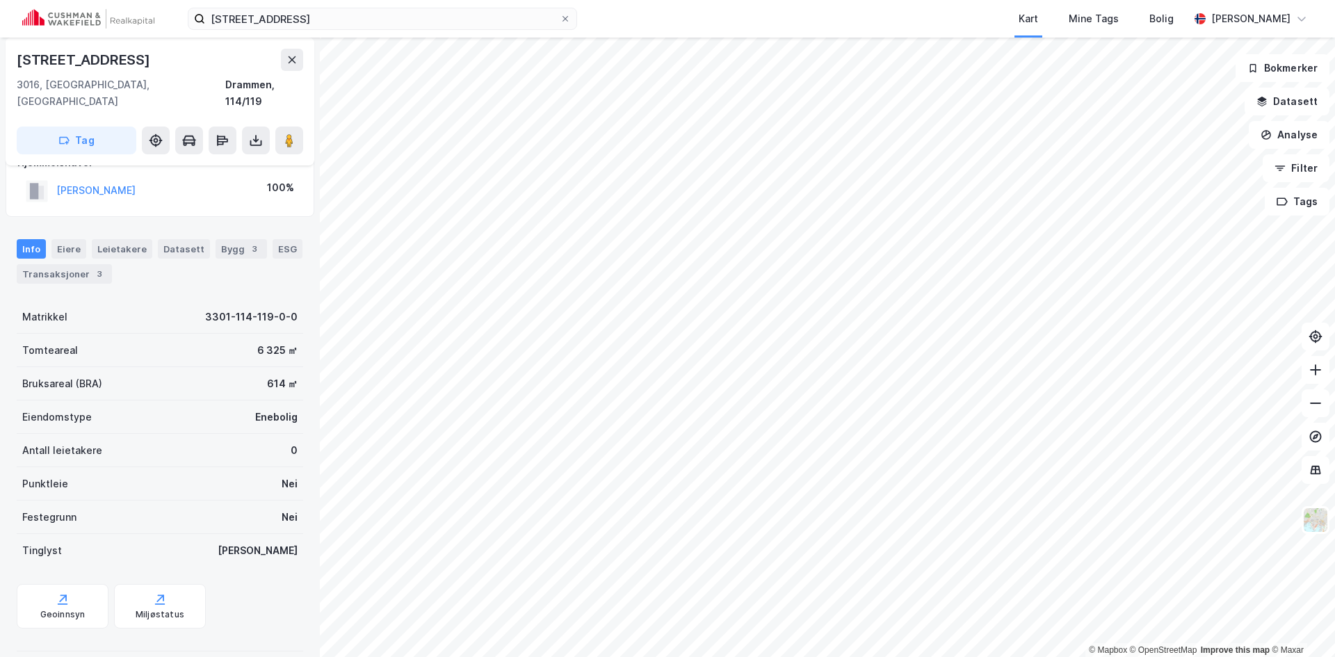
scroll to position [29, 0]
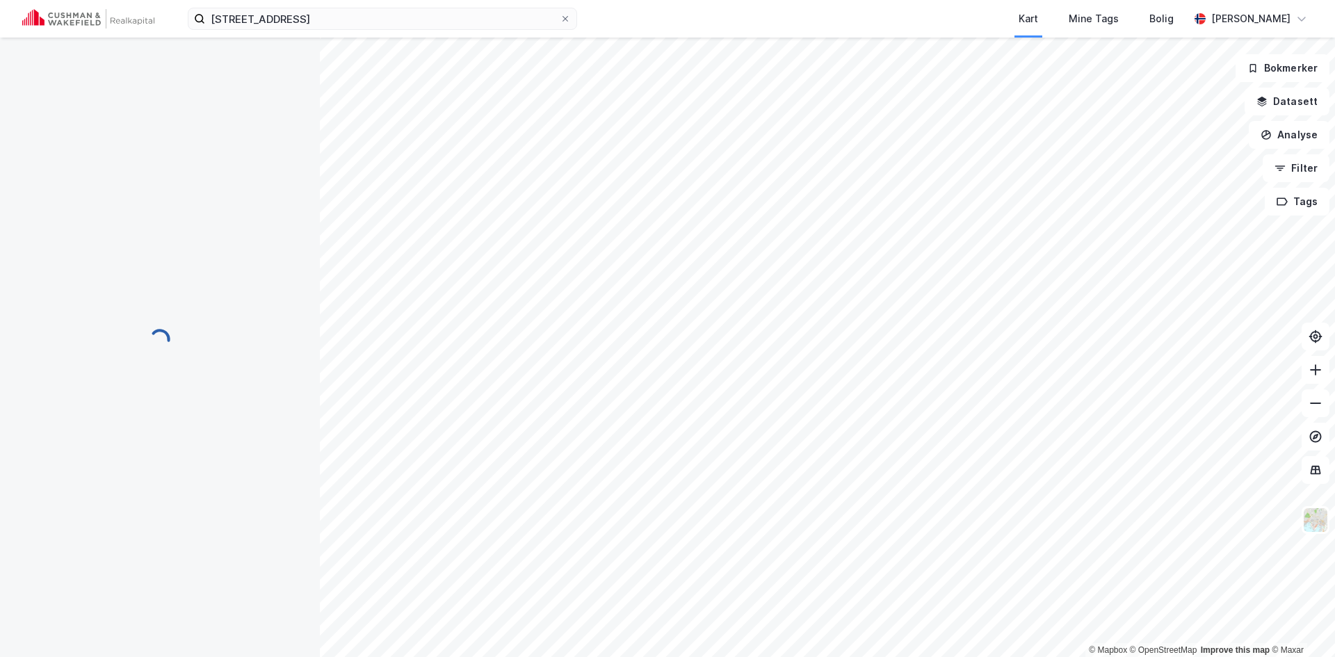
scroll to position [29, 0]
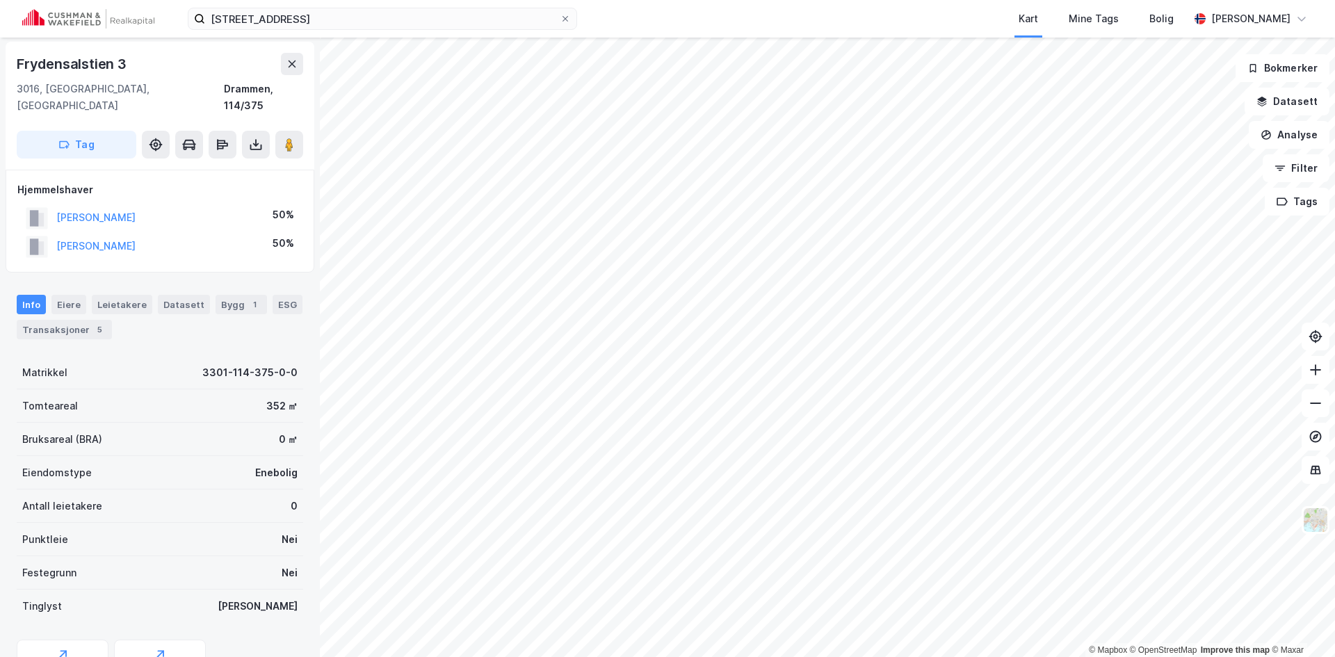
scroll to position [1, 0]
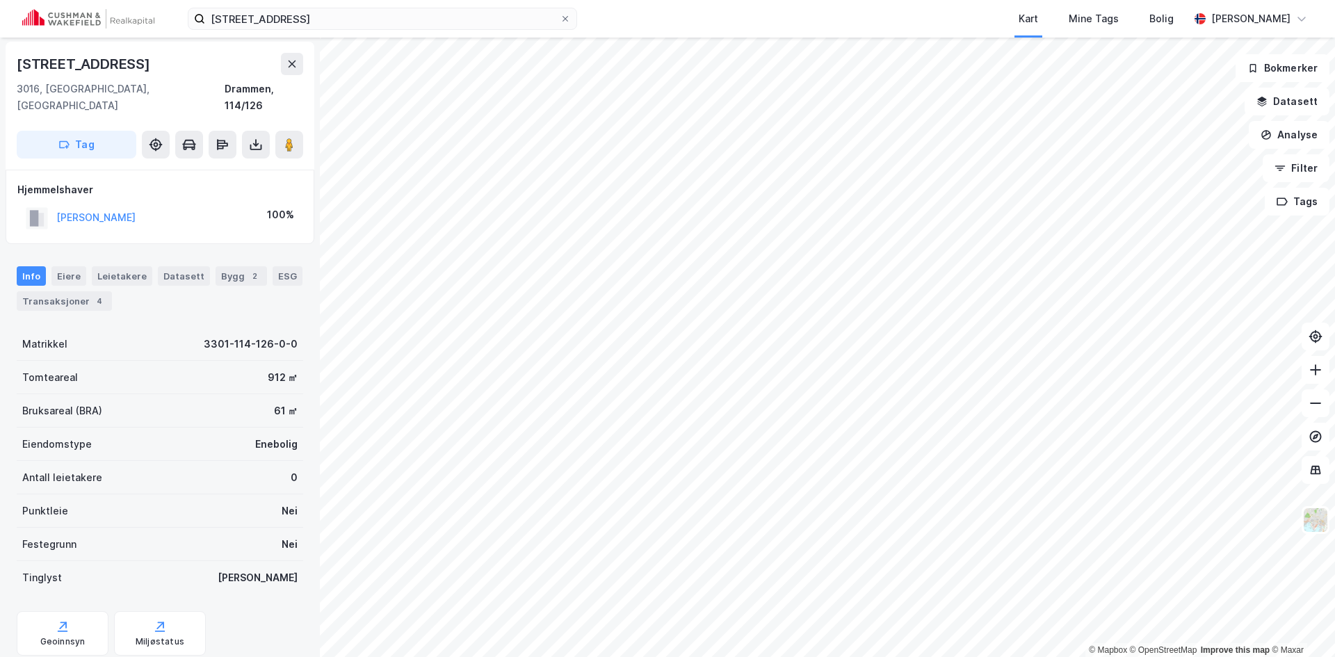
scroll to position [1, 0]
click at [93, 294] on div "3" at bounding box center [100, 301] width 14 height 14
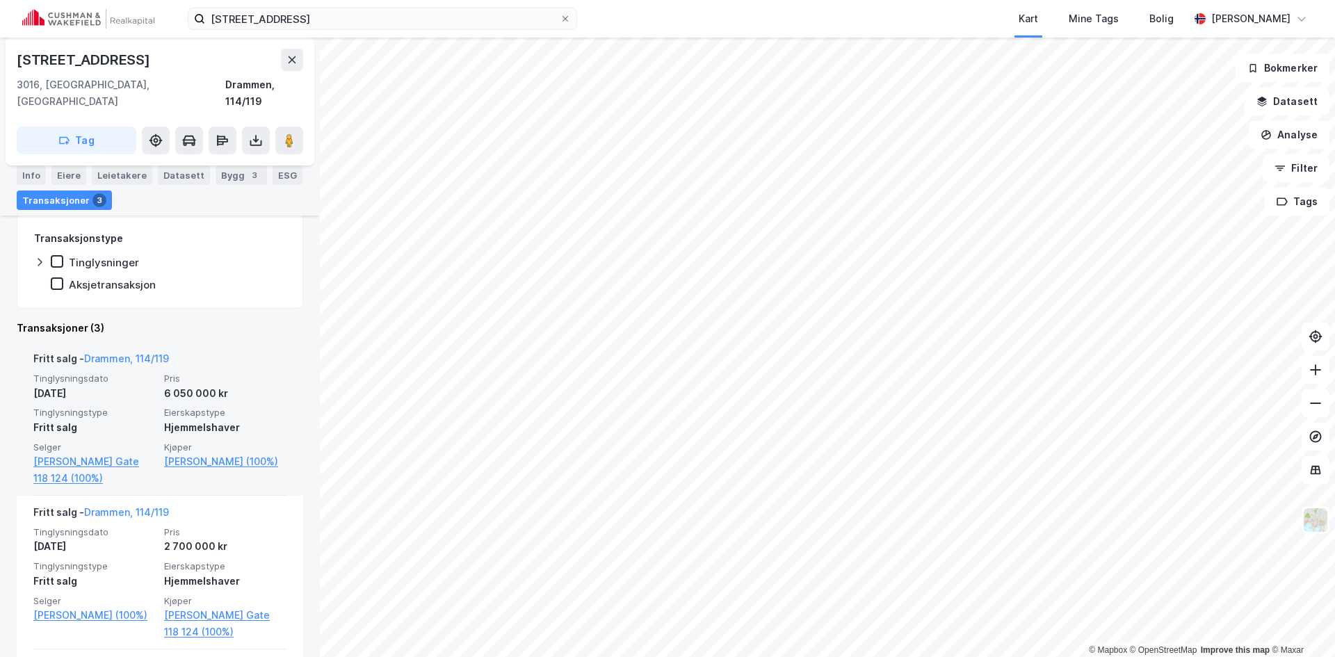
scroll to position [209, 0]
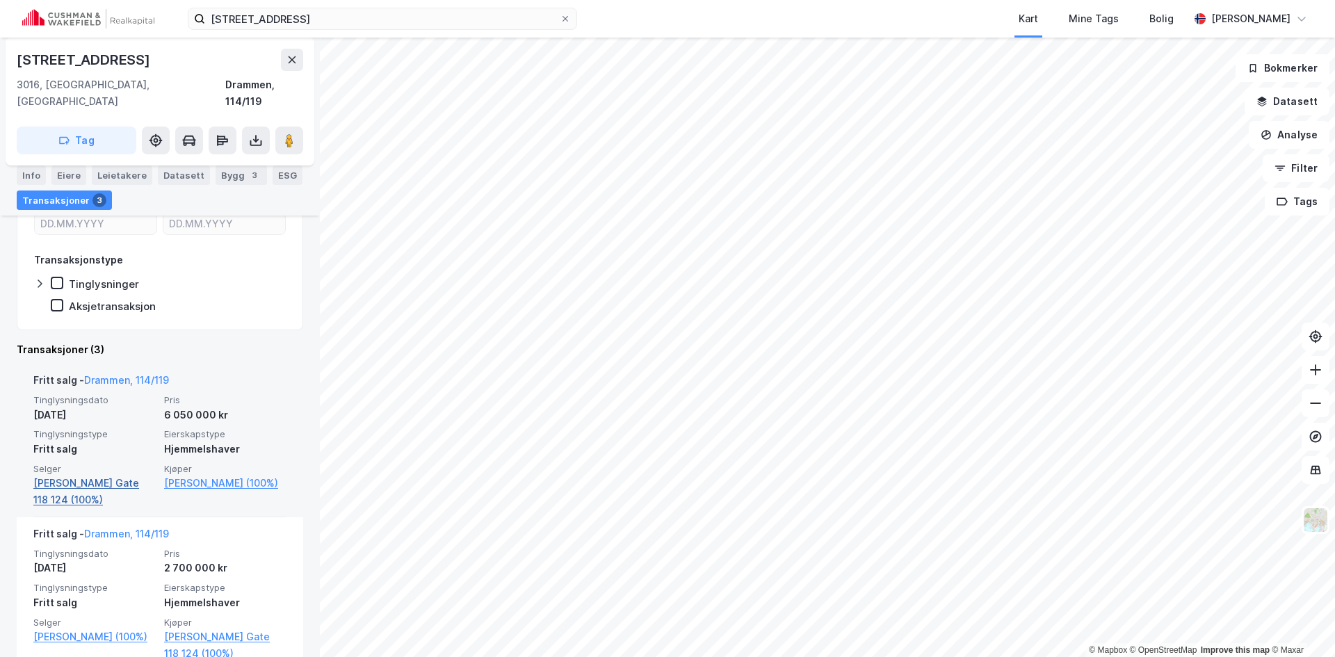
click at [69, 475] on link "[PERSON_NAME] Gate 118 124 (100%)" at bounding box center [94, 491] width 122 height 33
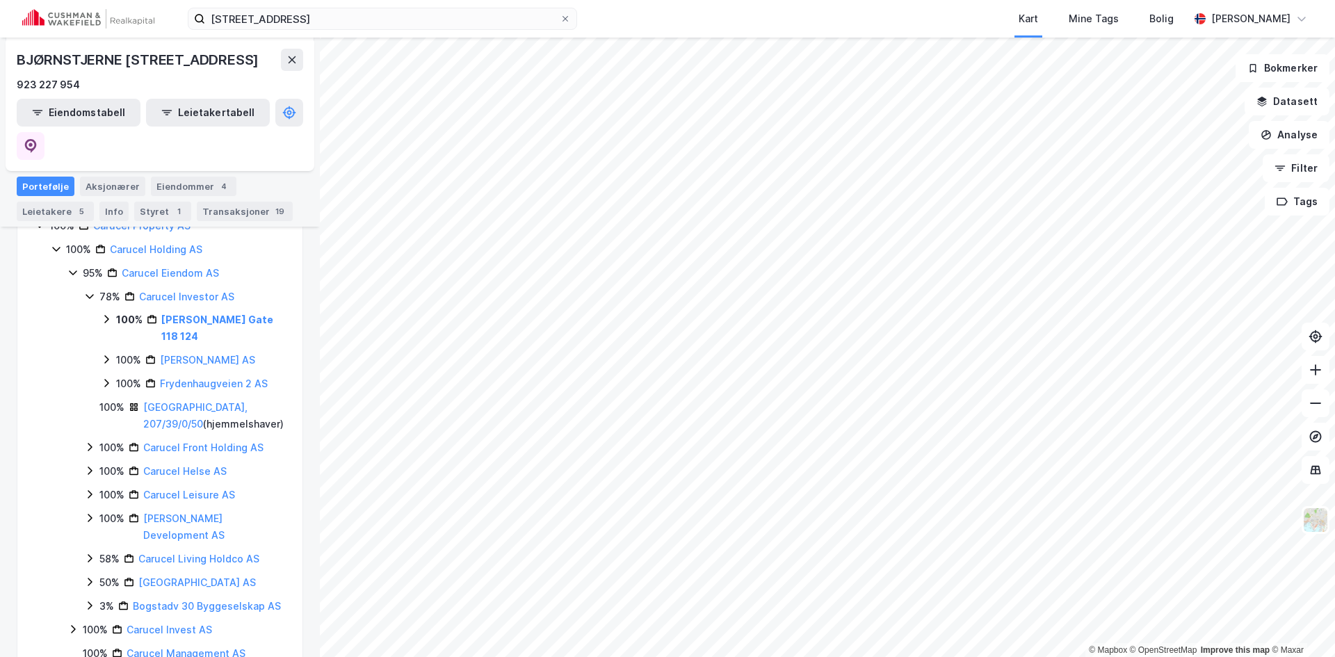
scroll to position [139, 0]
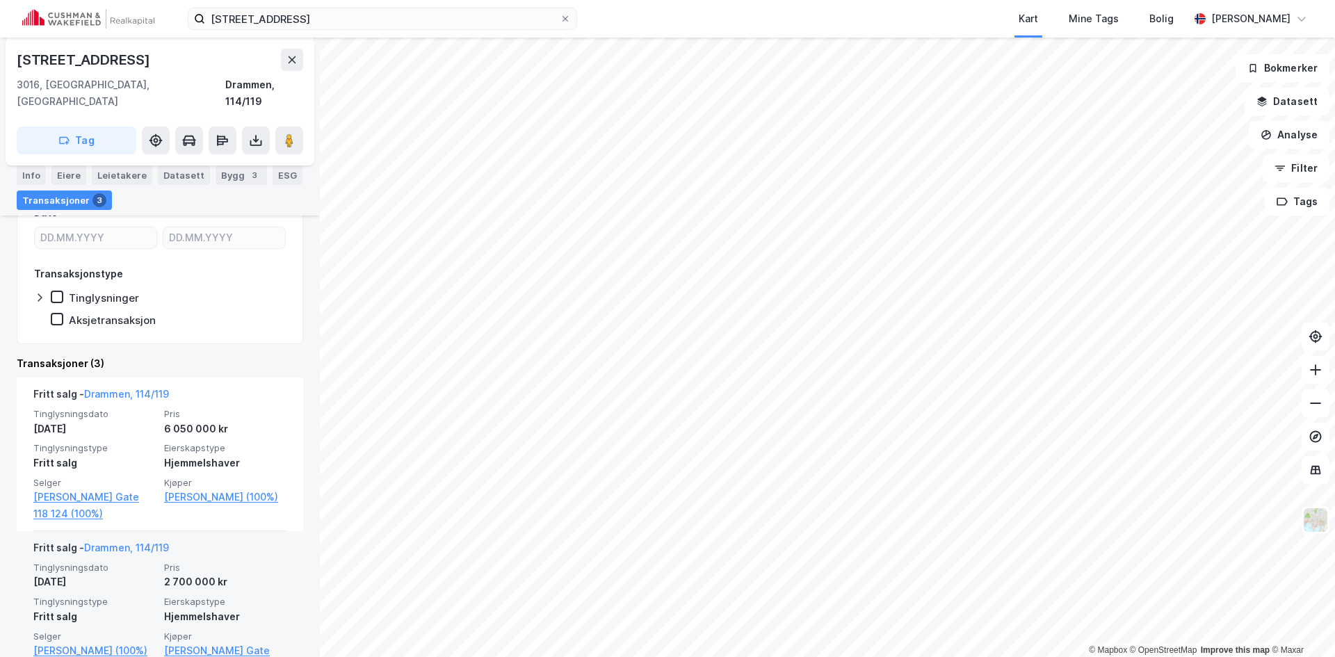
scroll to position [278, 0]
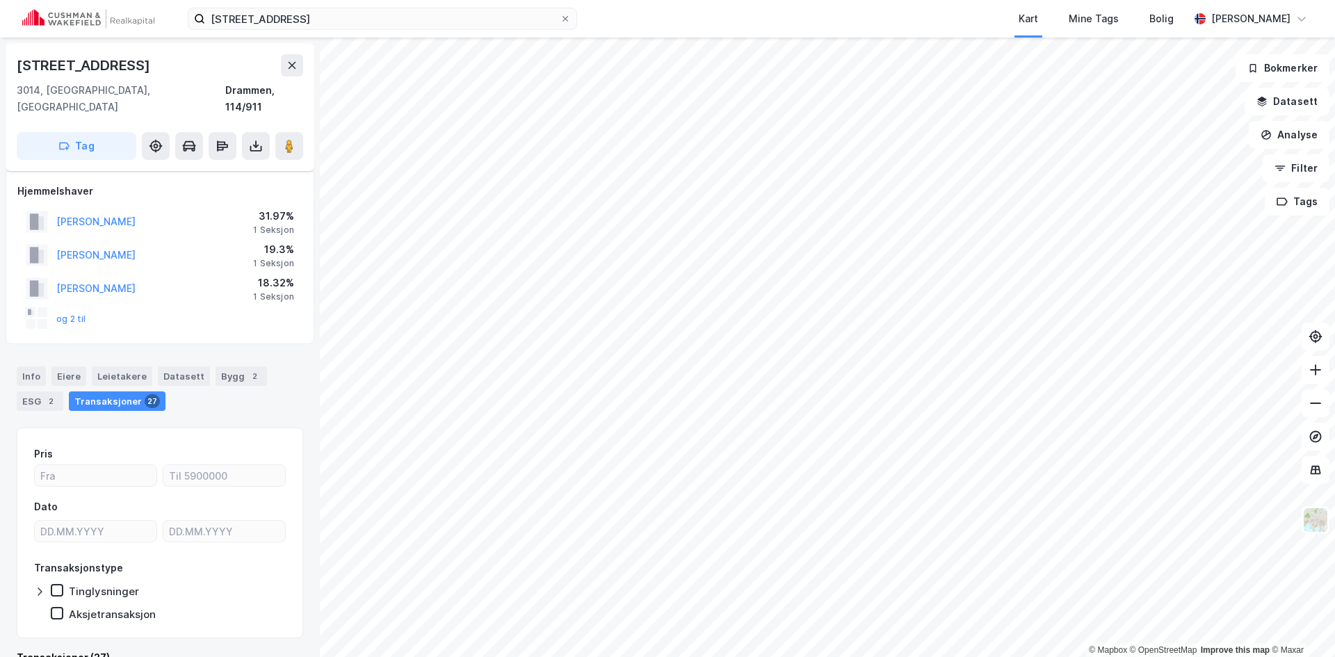
scroll to position [15, 0]
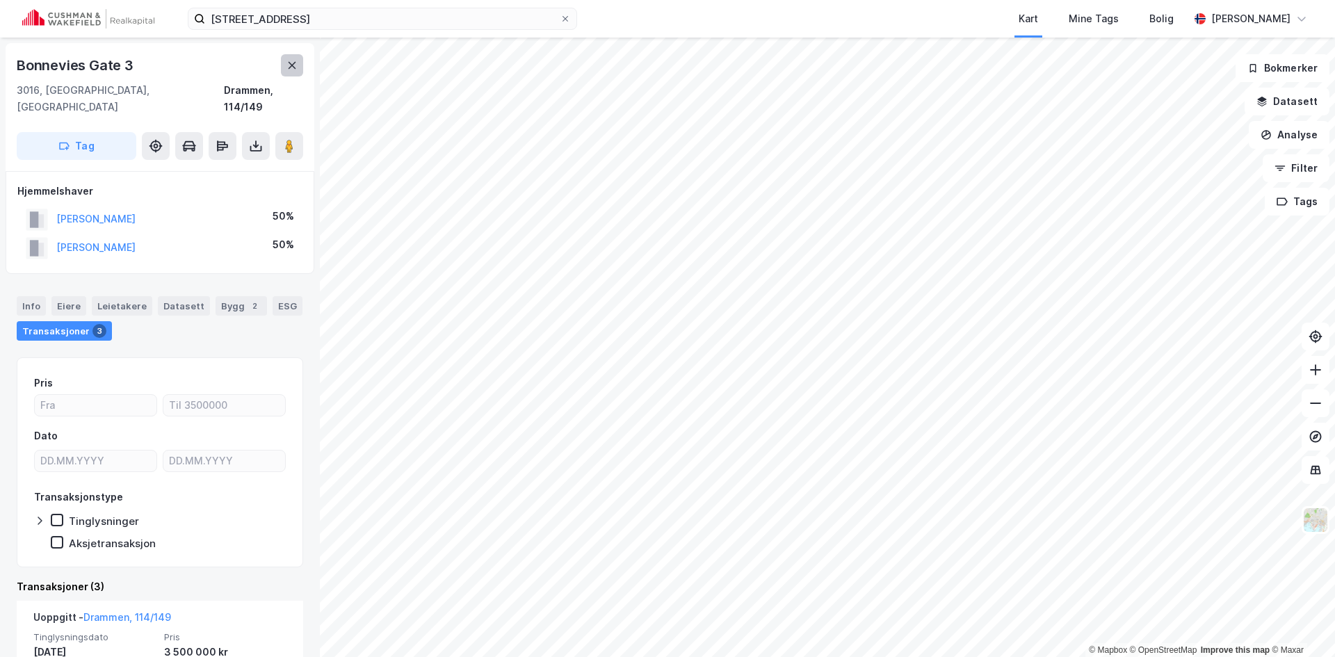
click at [289, 66] on icon at bounding box center [292, 65] width 11 height 11
